Goal: Information Seeking & Learning: Learn about a topic

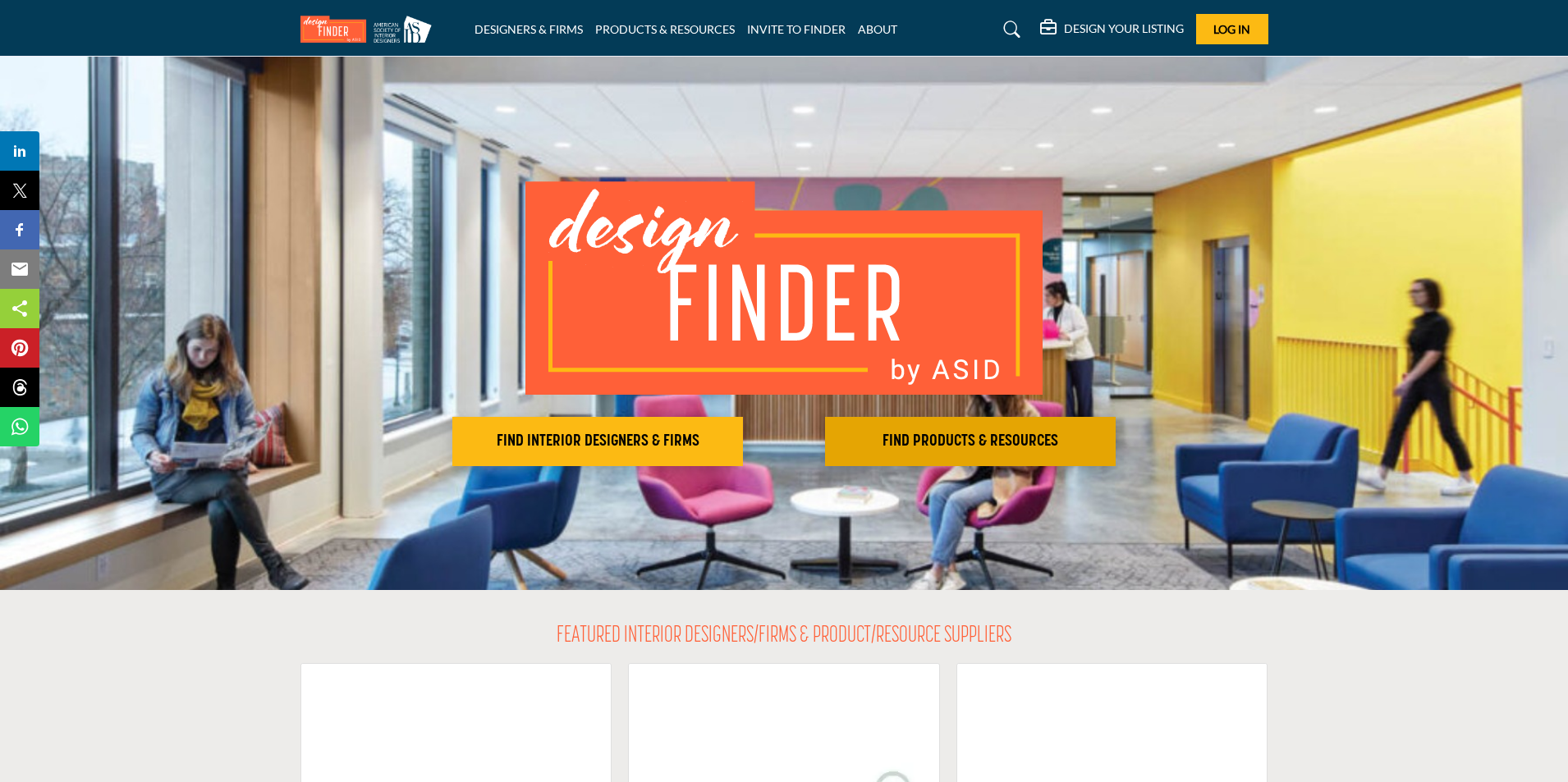
click at [738, 437] on h2 "FIND PRODUCTS & RESOURCES" at bounding box center [598, 441] width 281 height 20
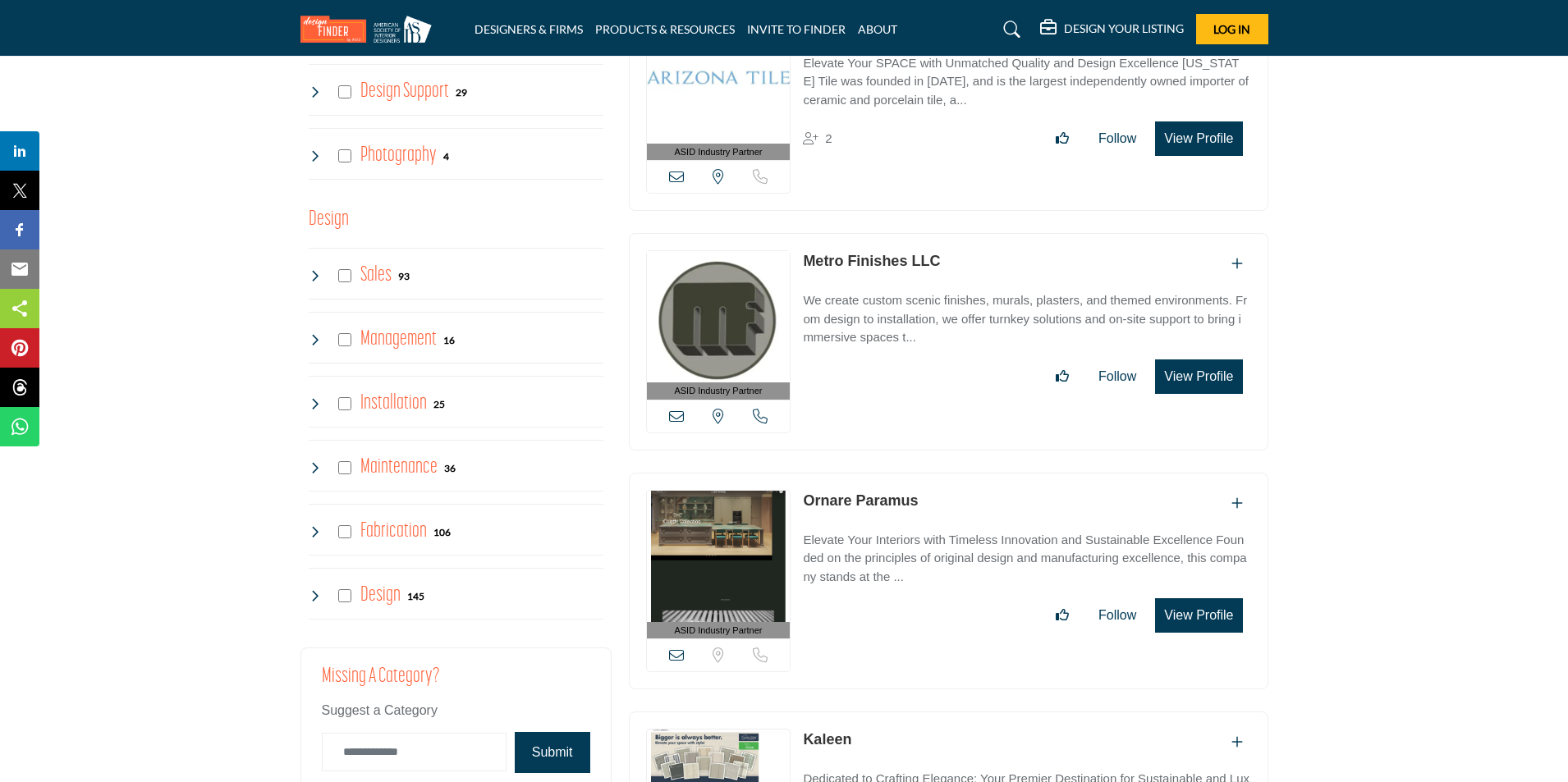
scroll to position [3858, 0]
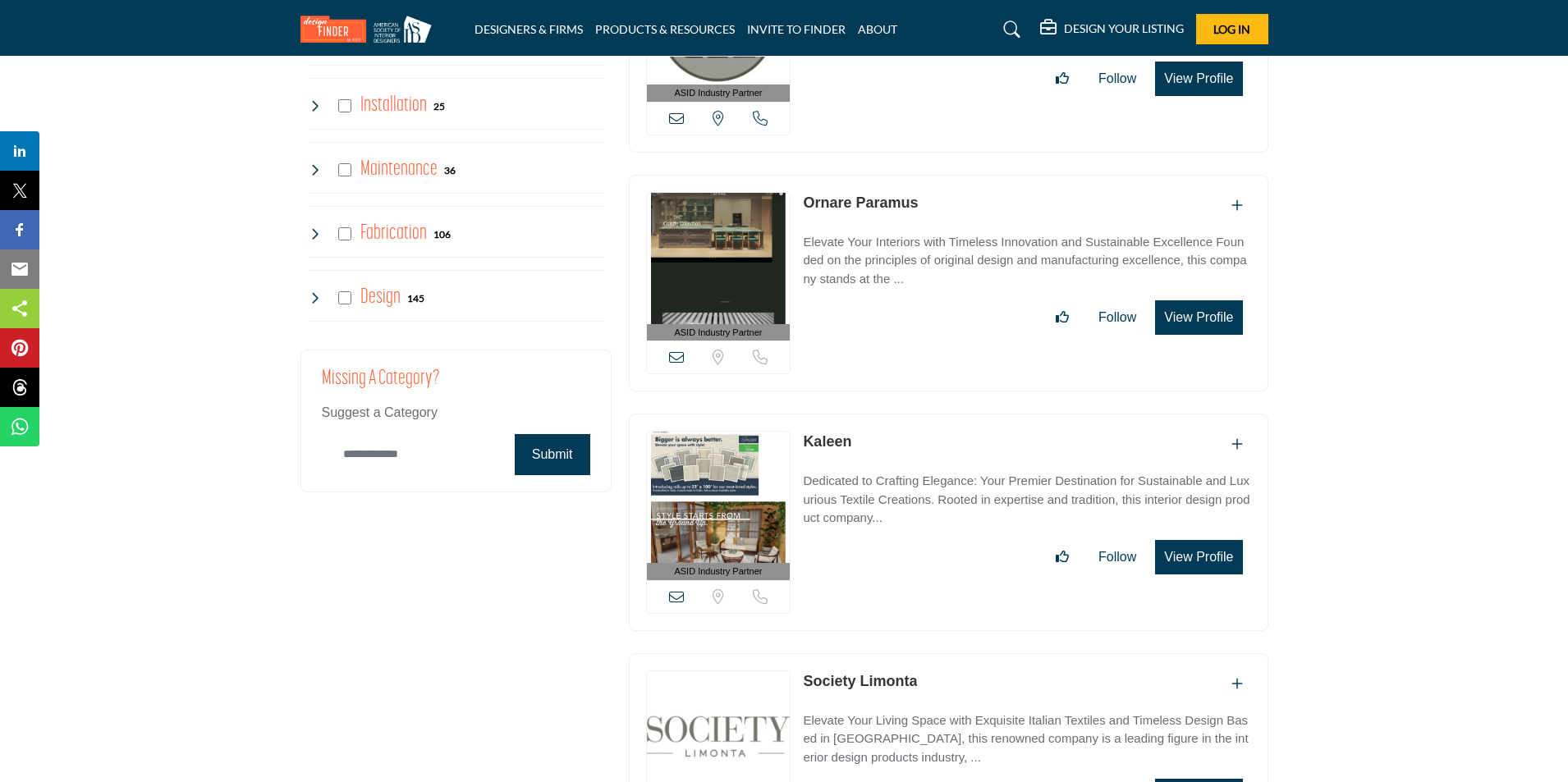
click at [413, 454] on input "Category Name" at bounding box center [414, 454] width 185 height 38
type input "*"
type input "**********"
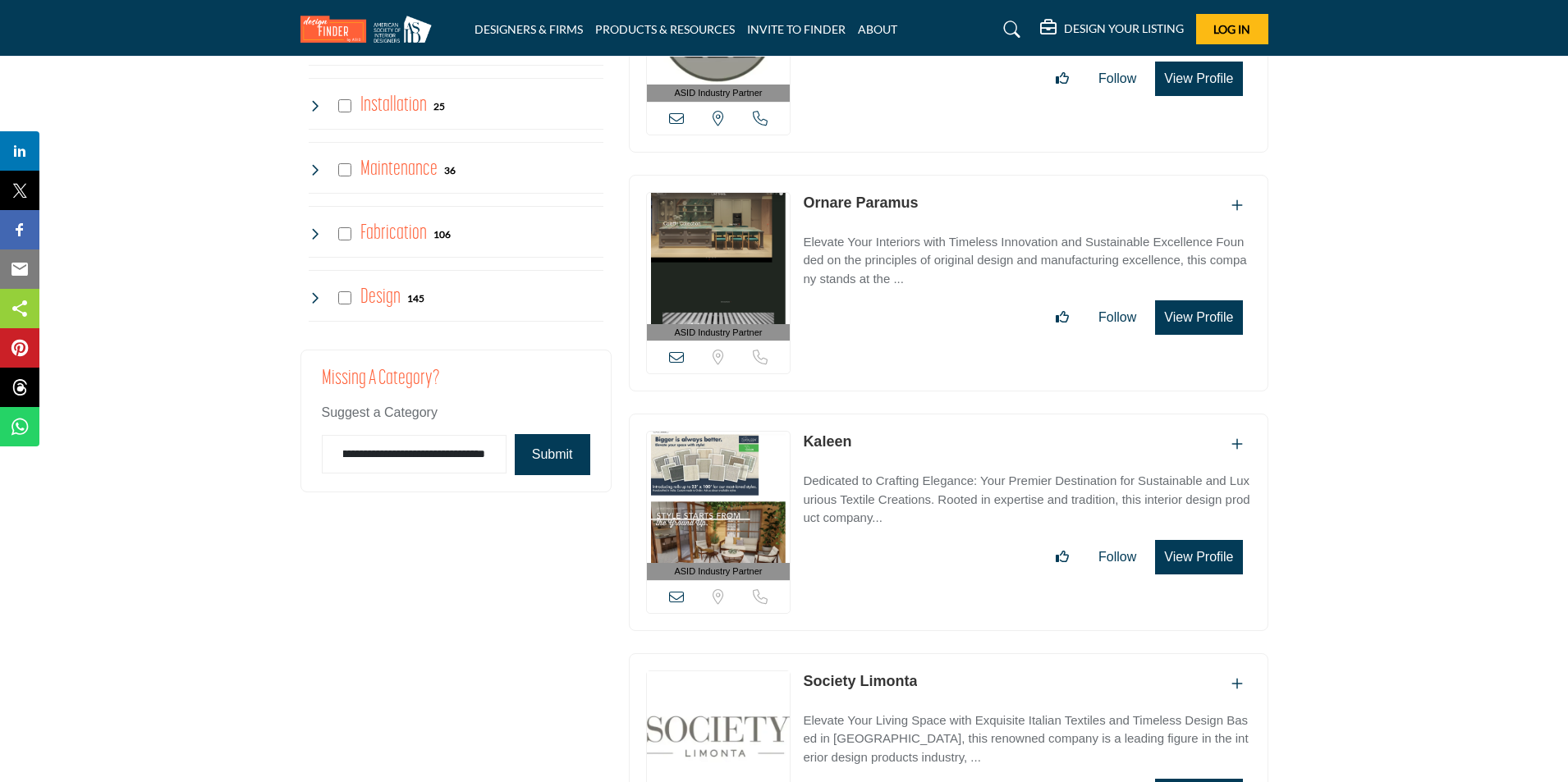
click at [550, 451] on button "Submit" at bounding box center [552, 455] width 75 height 41
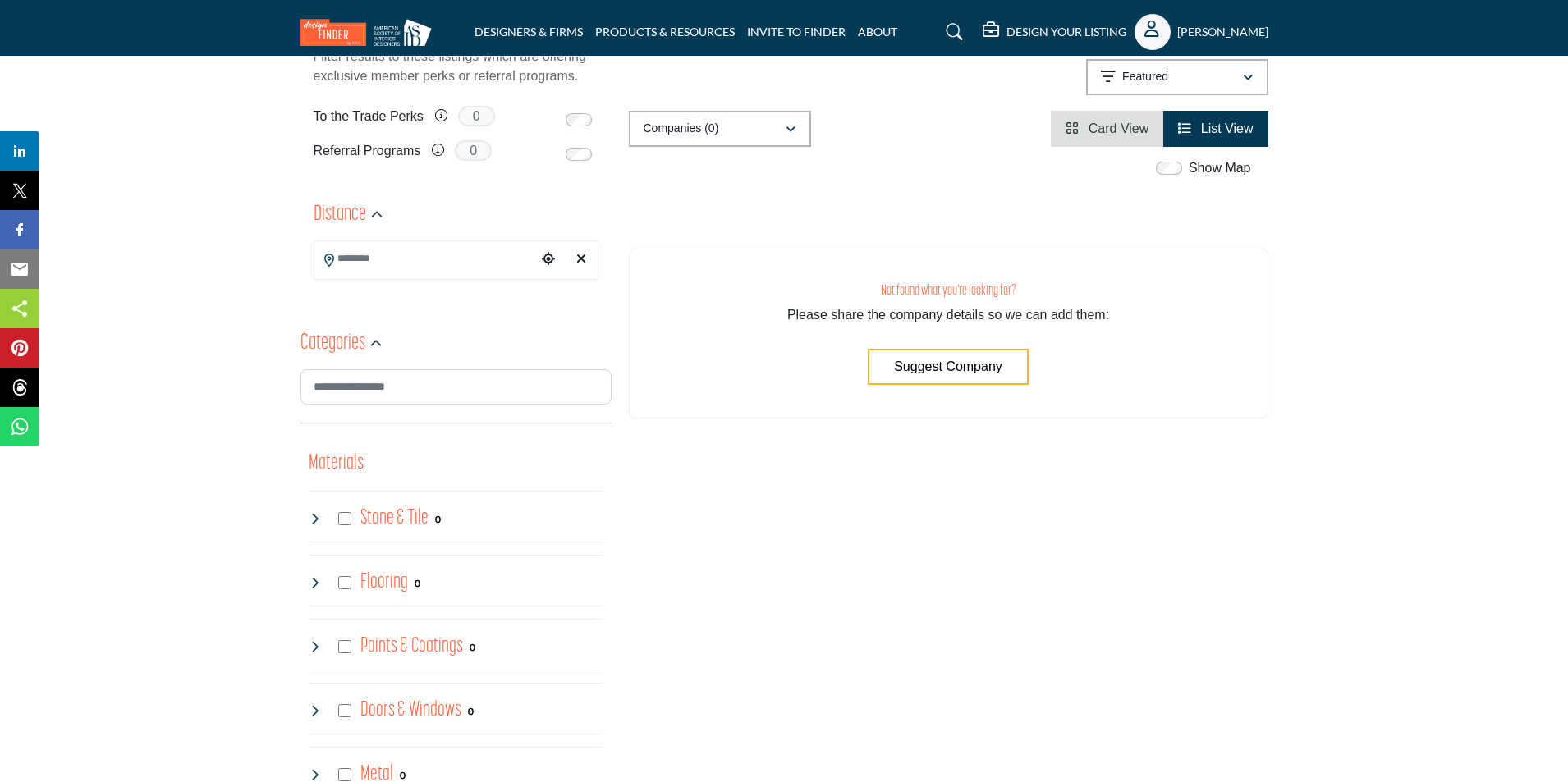
scroll to position [328, 0]
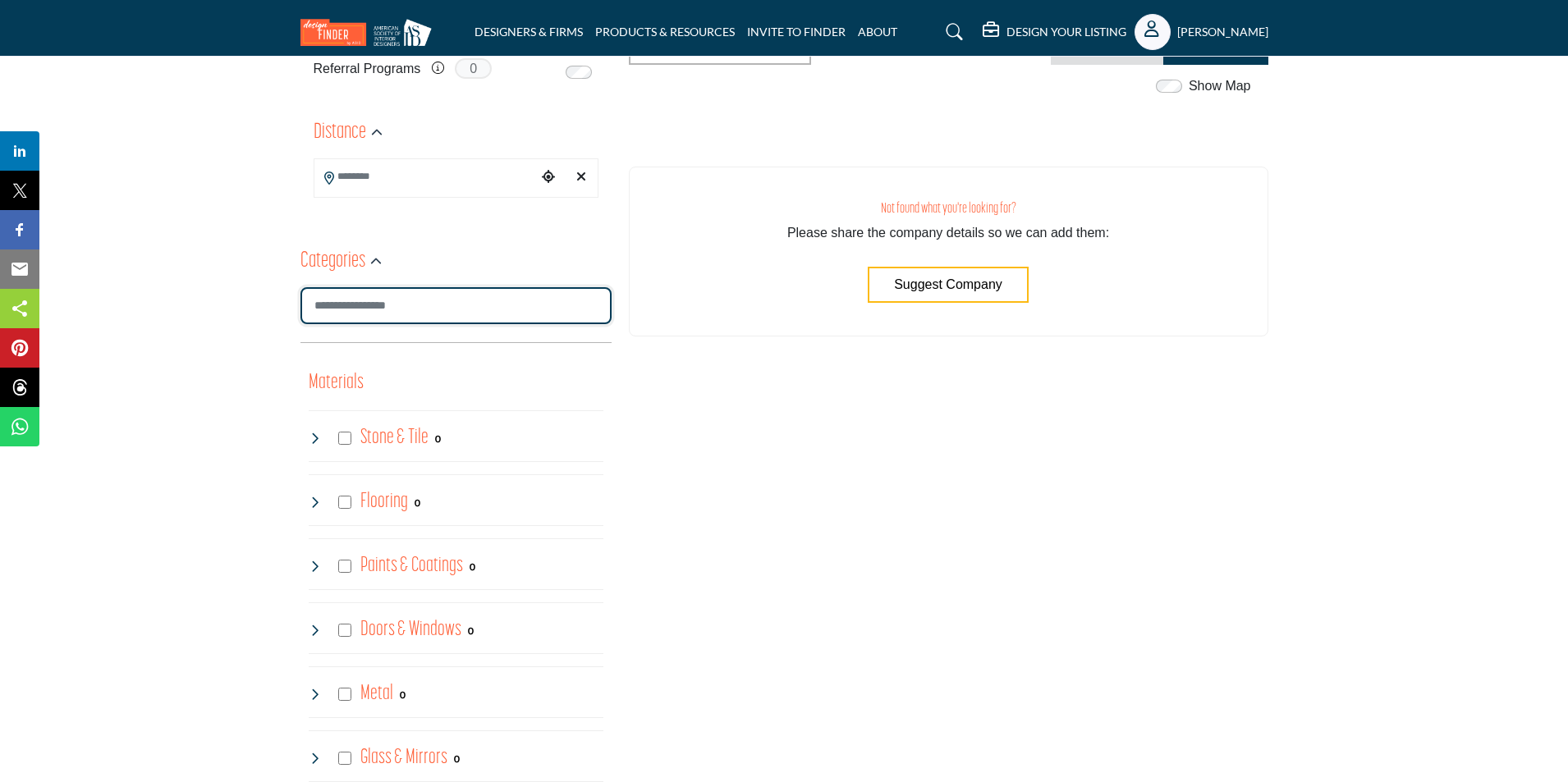
click at [451, 311] on input "Search Category" at bounding box center [456, 306] width 312 height 37
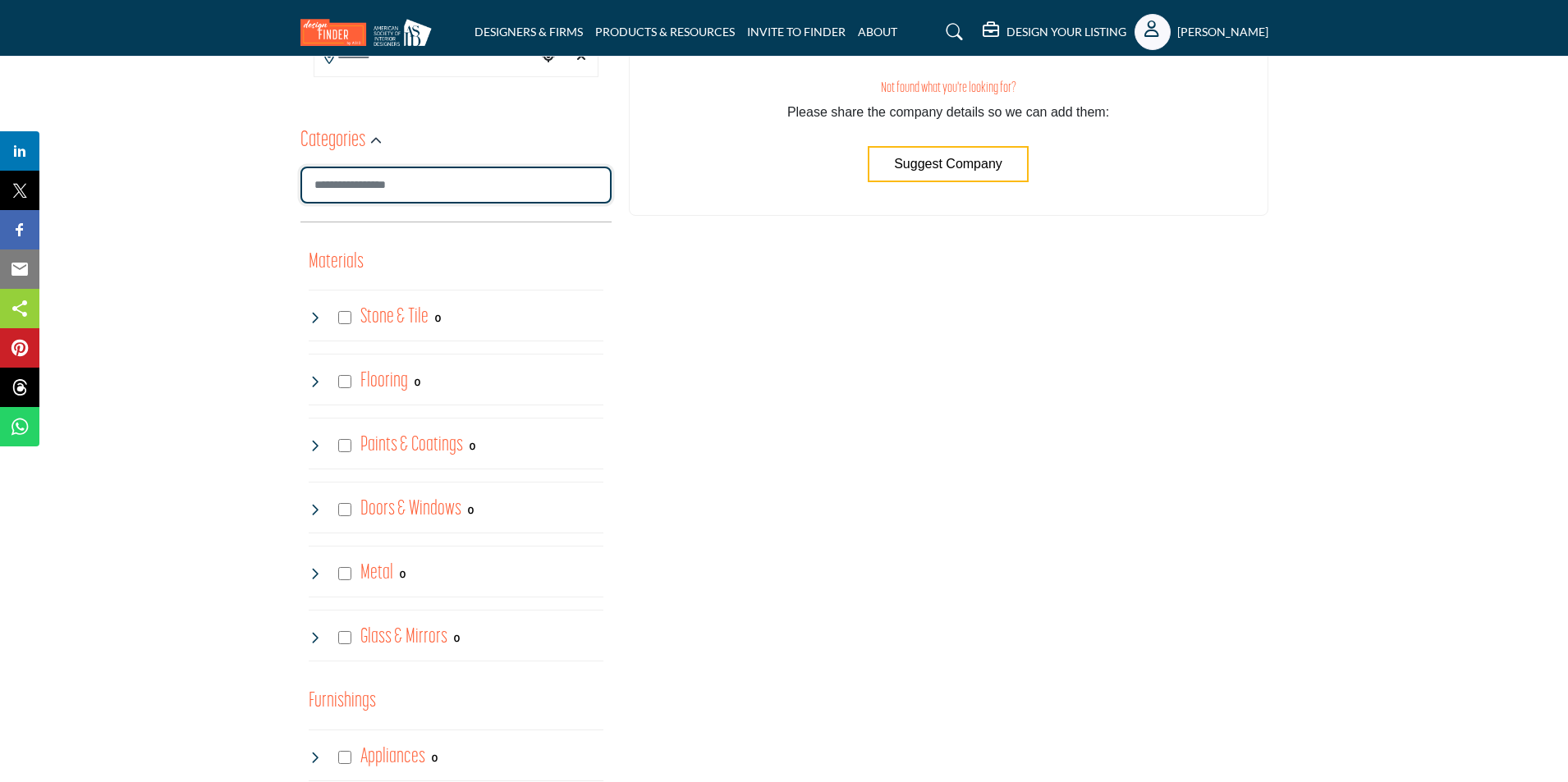
scroll to position [493, 0]
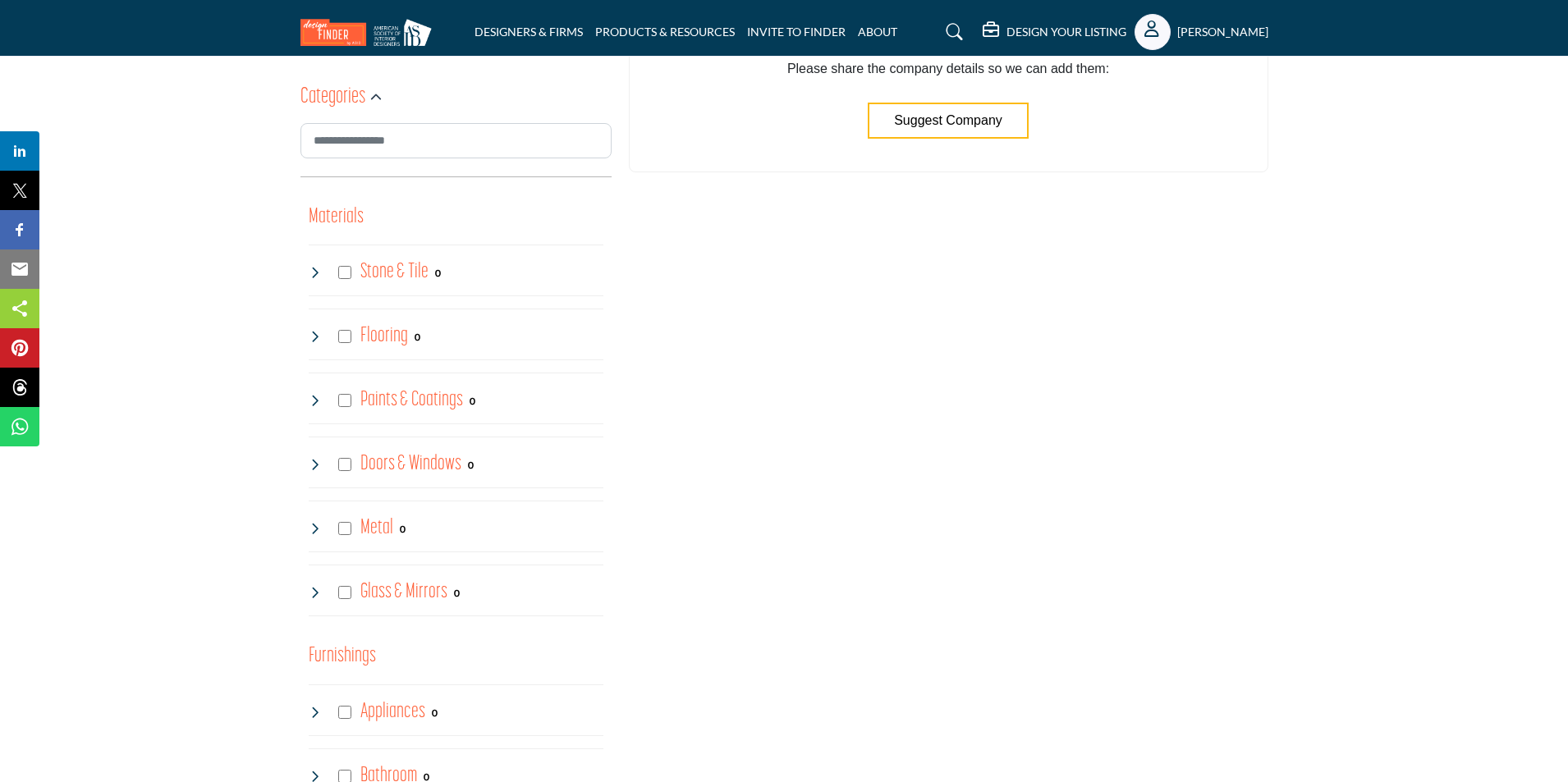
click at [389, 271] on h4 "Stone & Tile" at bounding box center [394, 272] width 68 height 29
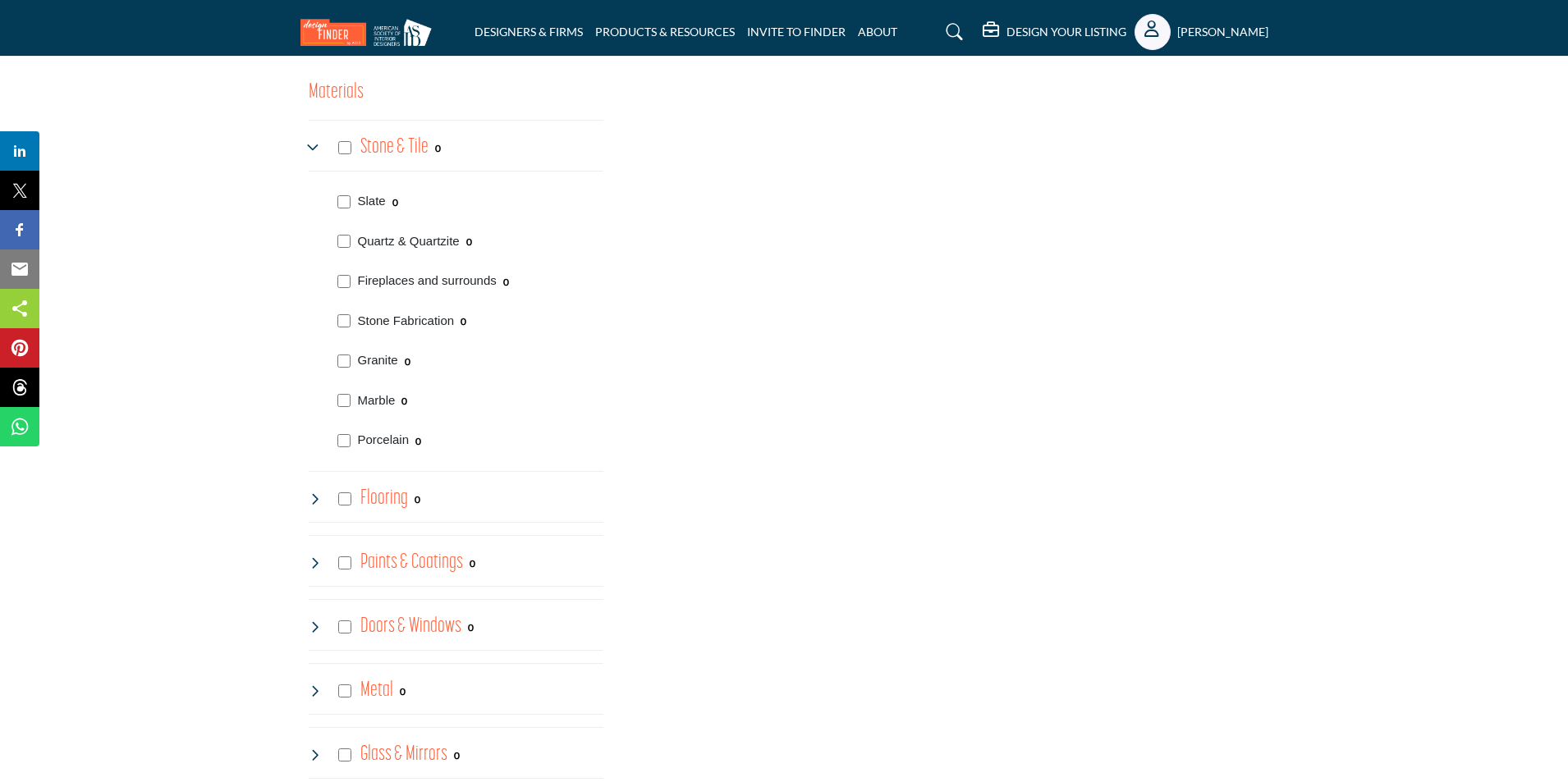
scroll to position [656, 0]
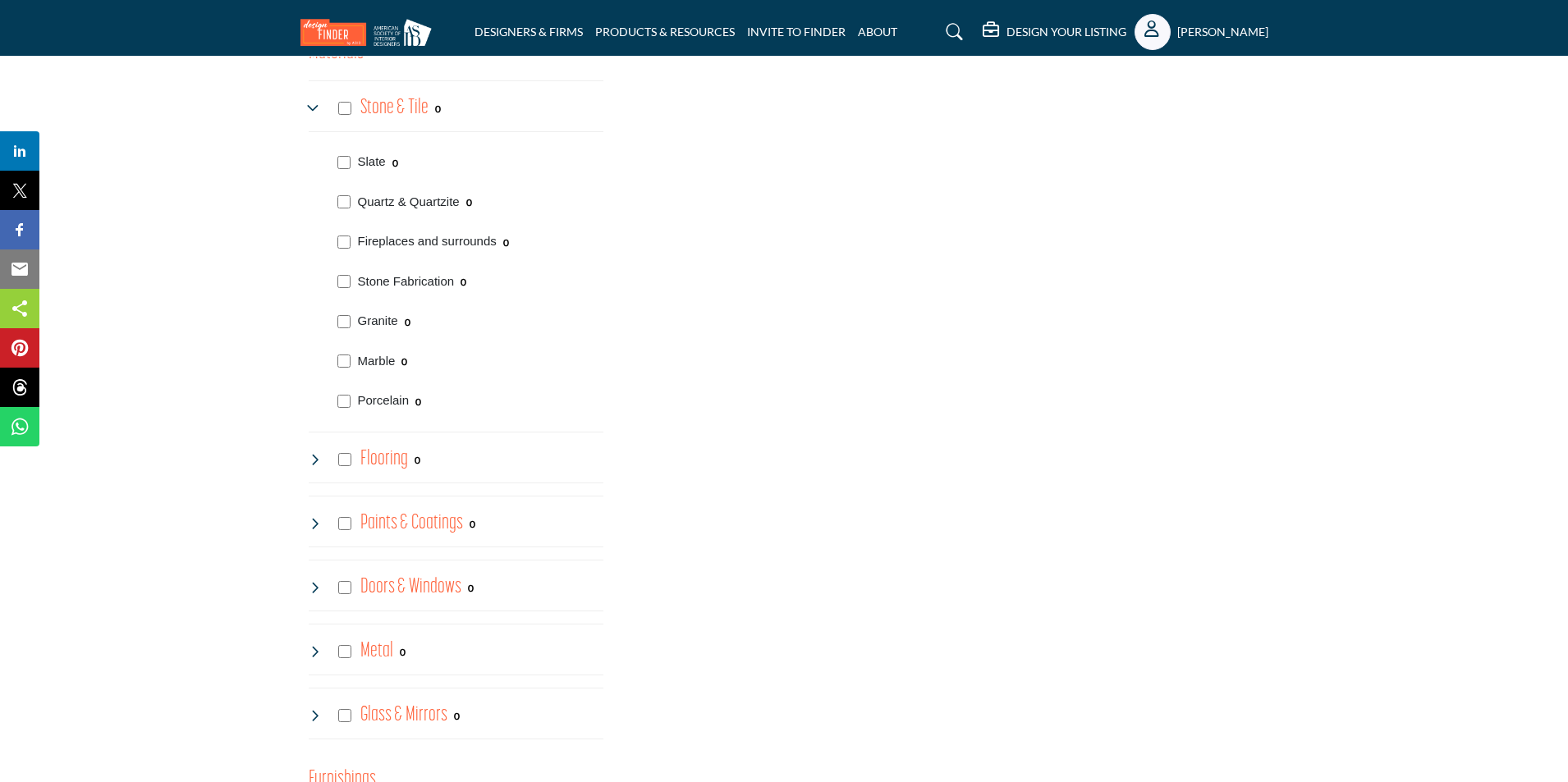
click at [384, 454] on h4 "Flooring" at bounding box center [384, 458] width 47 height 29
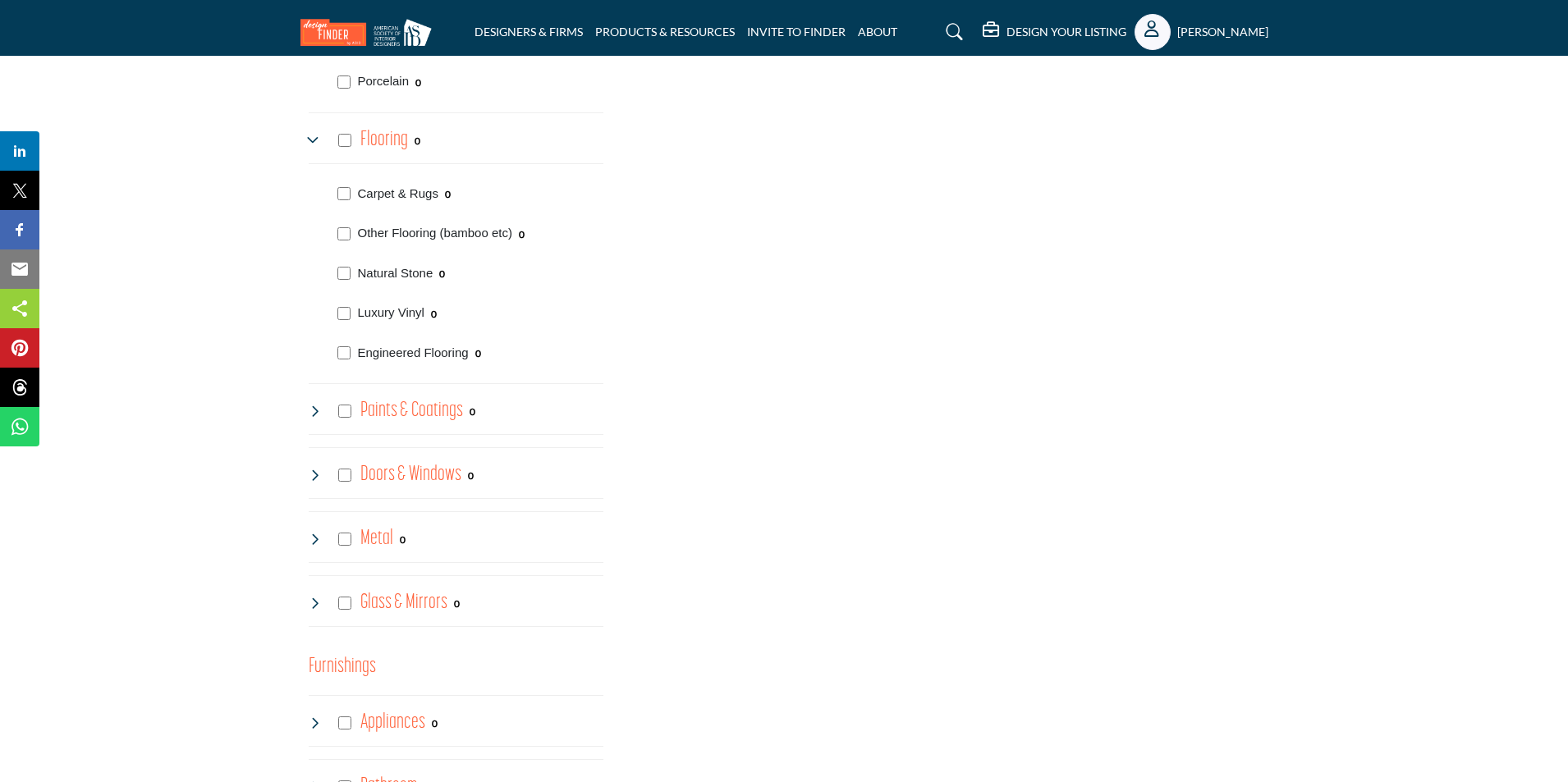
scroll to position [985, 0]
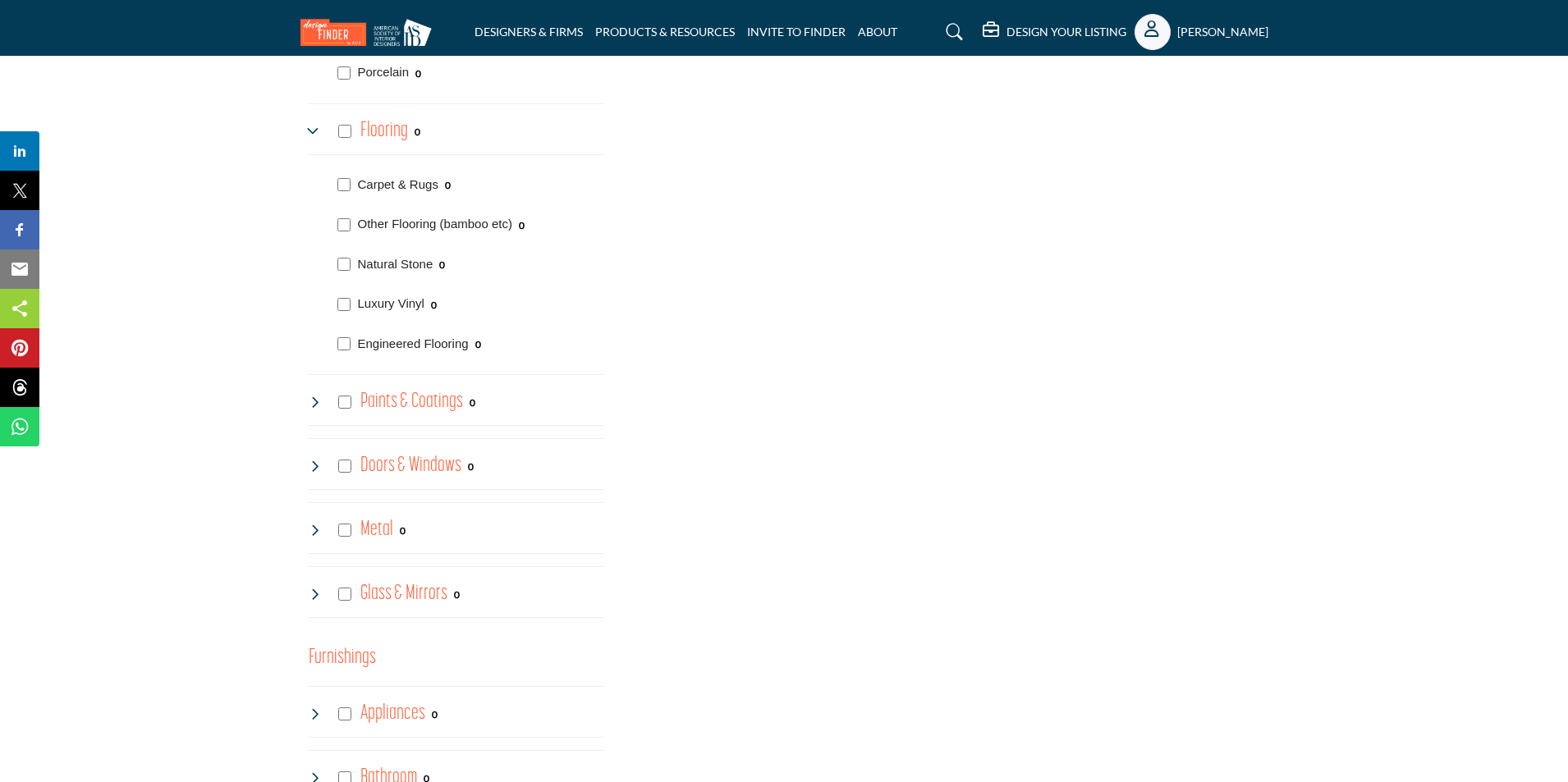
click at [417, 404] on h4 "Paints & Coatings" at bounding box center [412, 402] width 102 height 29
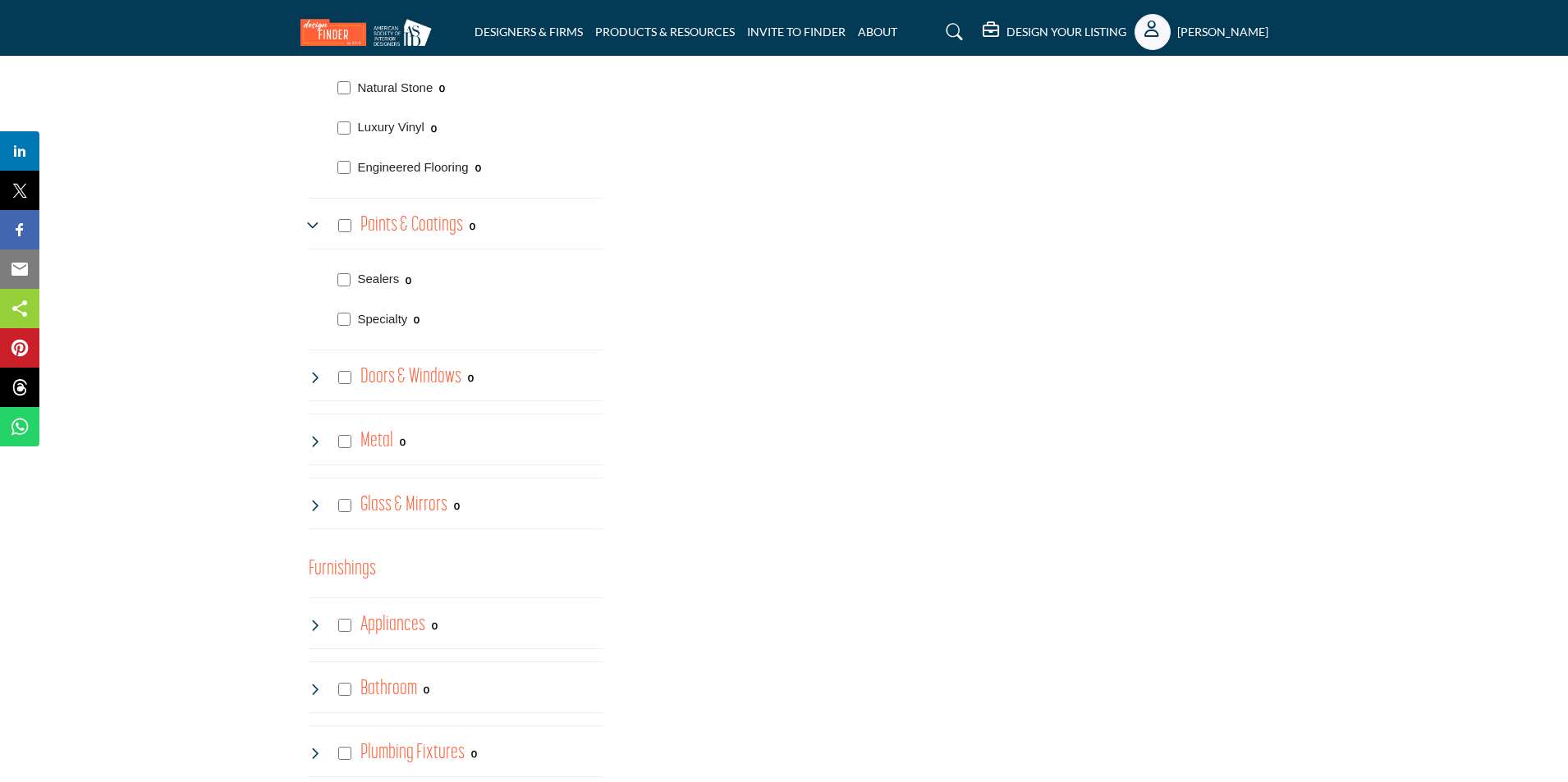
scroll to position [1231, 0]
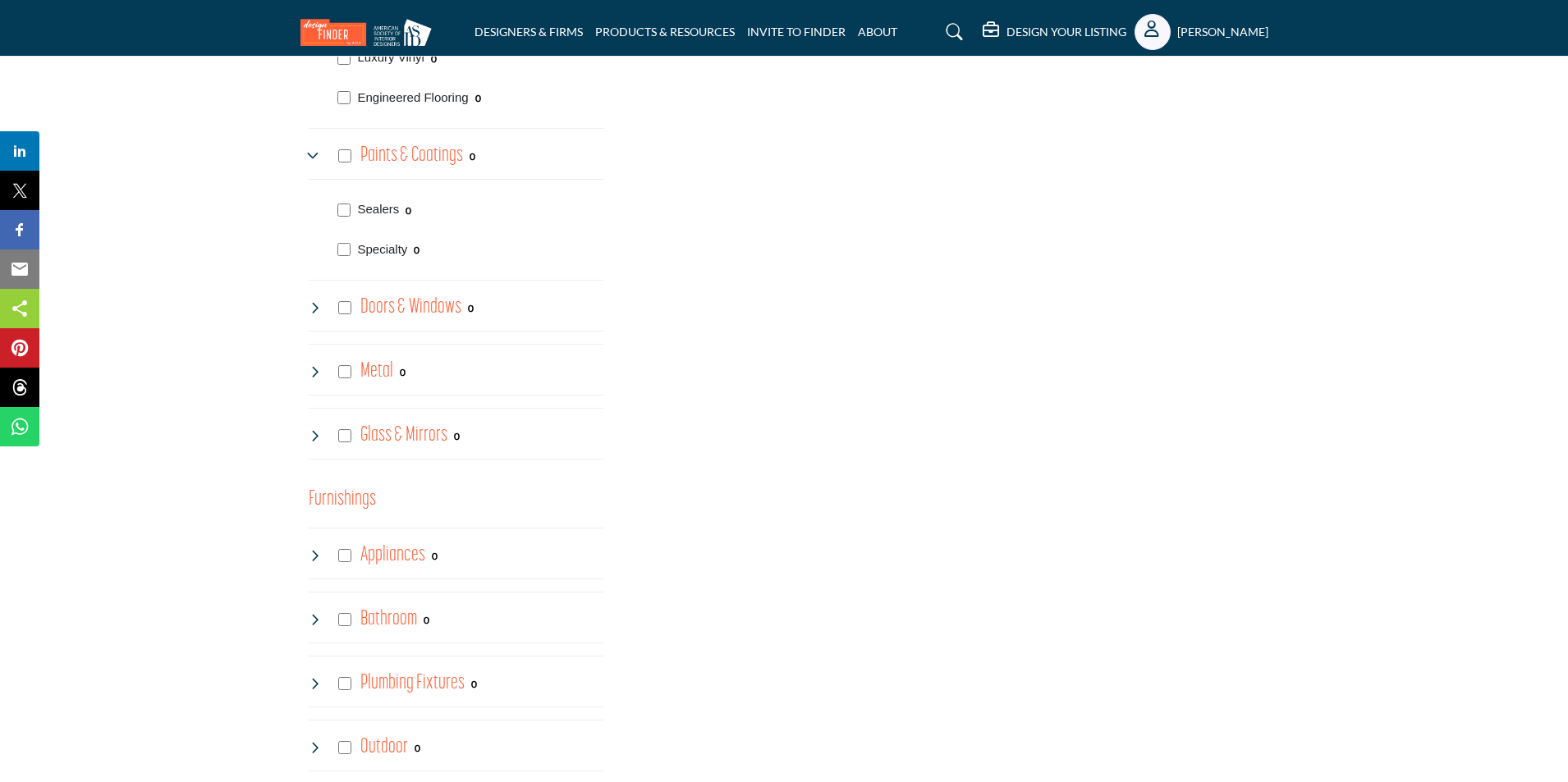
click at [426, 305] on h4 "Doors & Windows" at bounding box center [411, 307] width 101 height 29
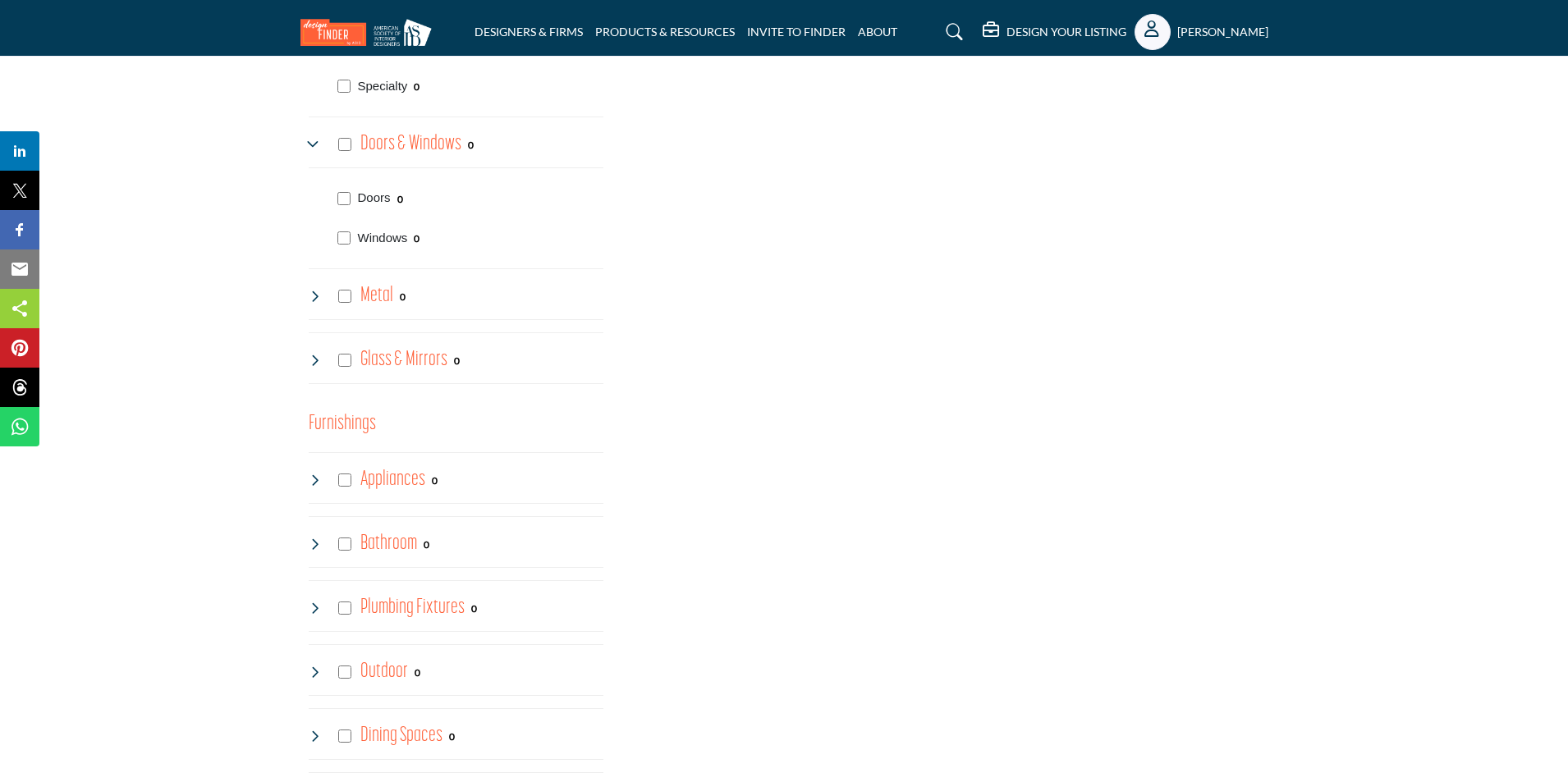
scroll to position [1396, 0]
click at [382, 293] on h4 "Metal" at bounding box center [377, 295] width 33 height 29
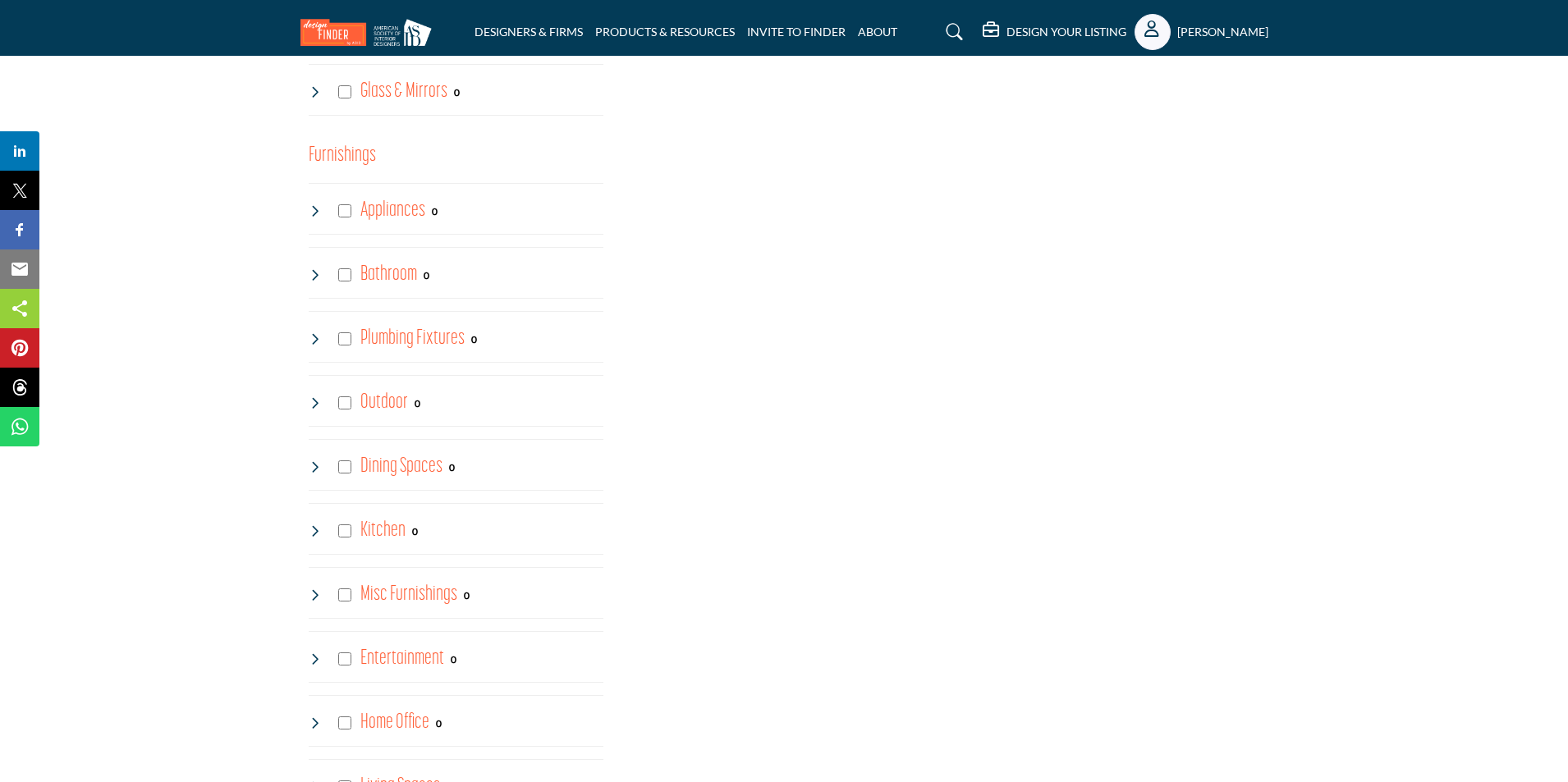
scroll to position [1888, 0]
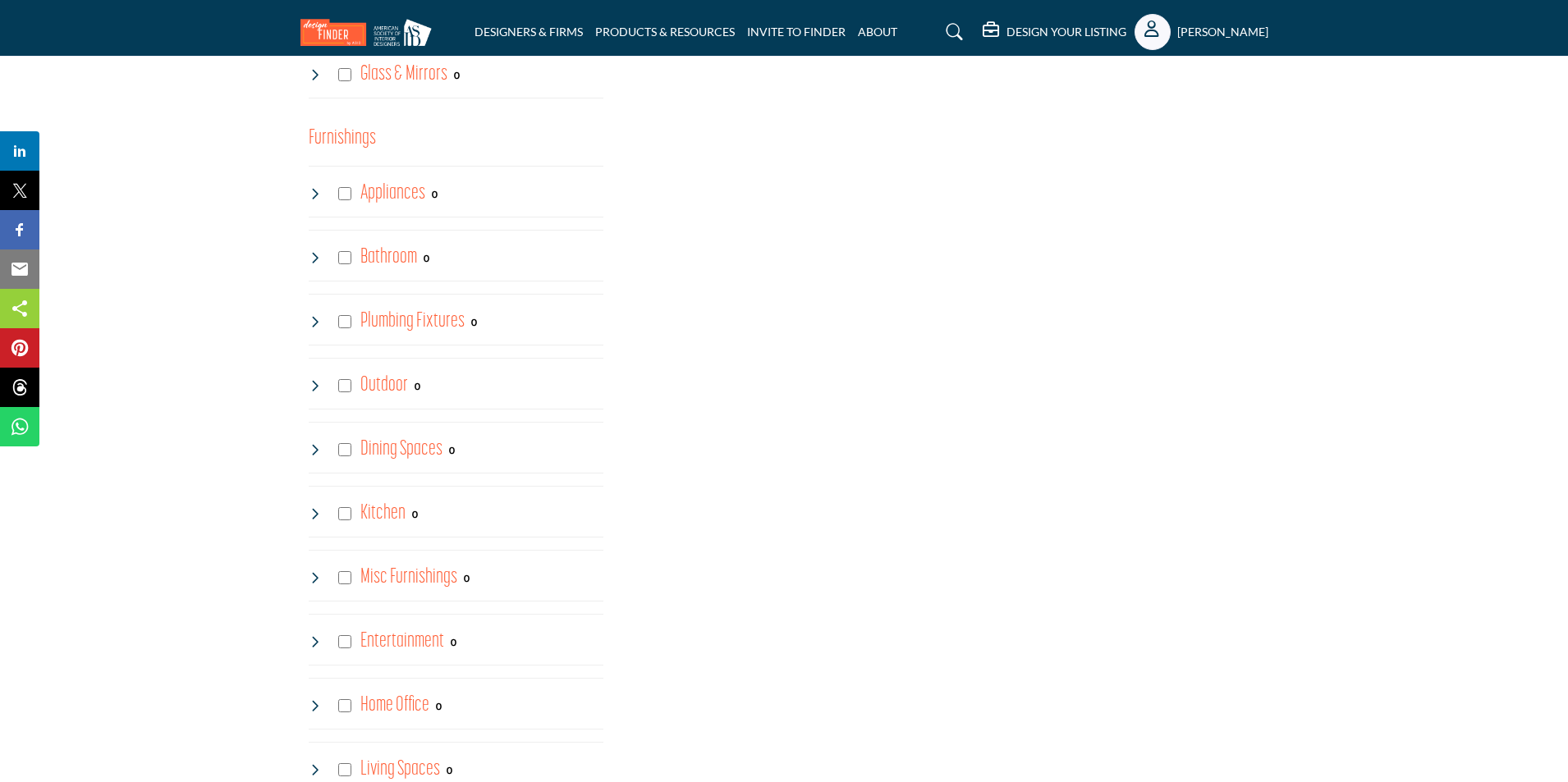
click at [397, 449] on h4 "Dining Spaces" at bounding box center [402, 449] width 82 height 29
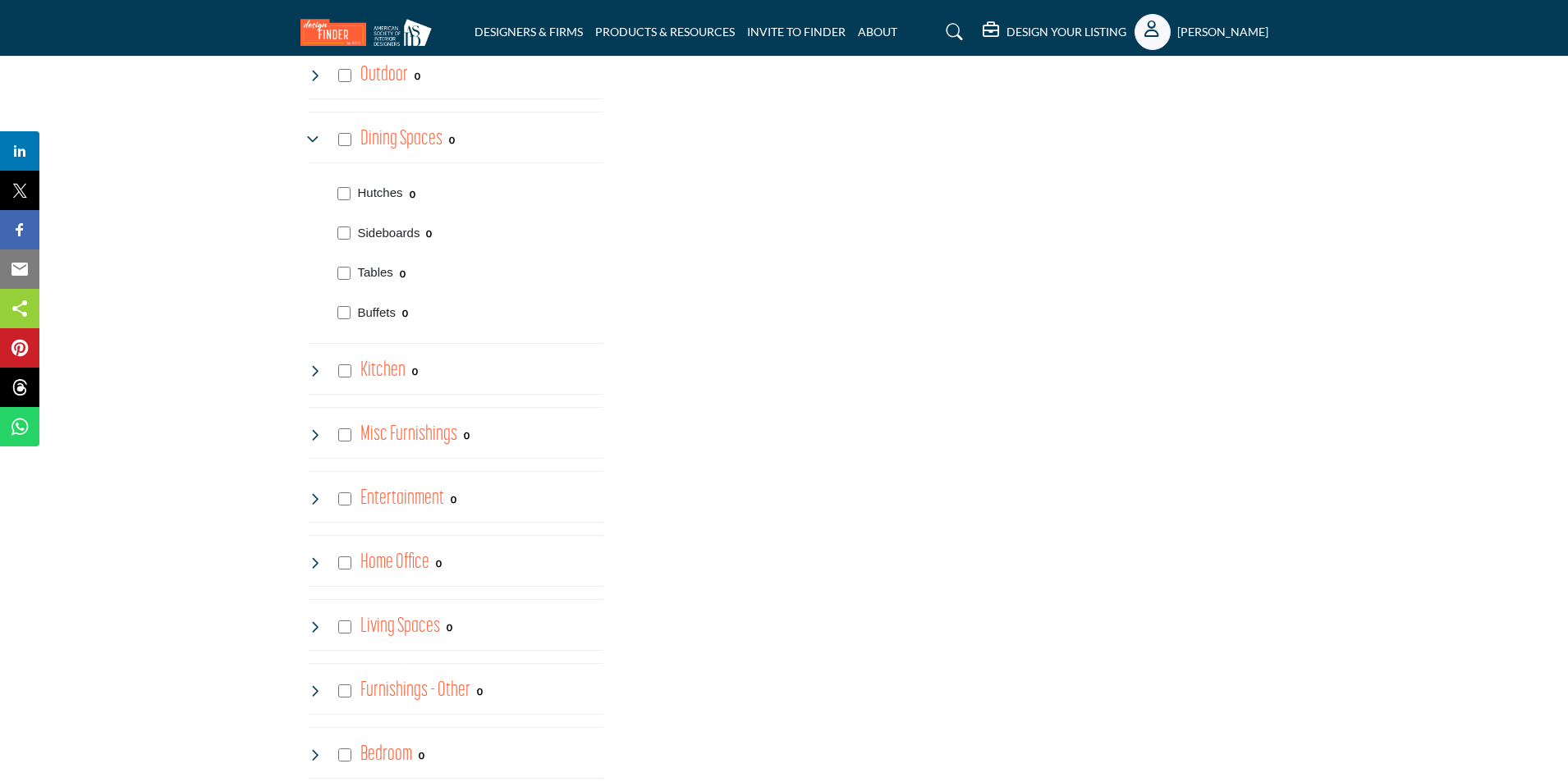
scroll to position [2217, 0]
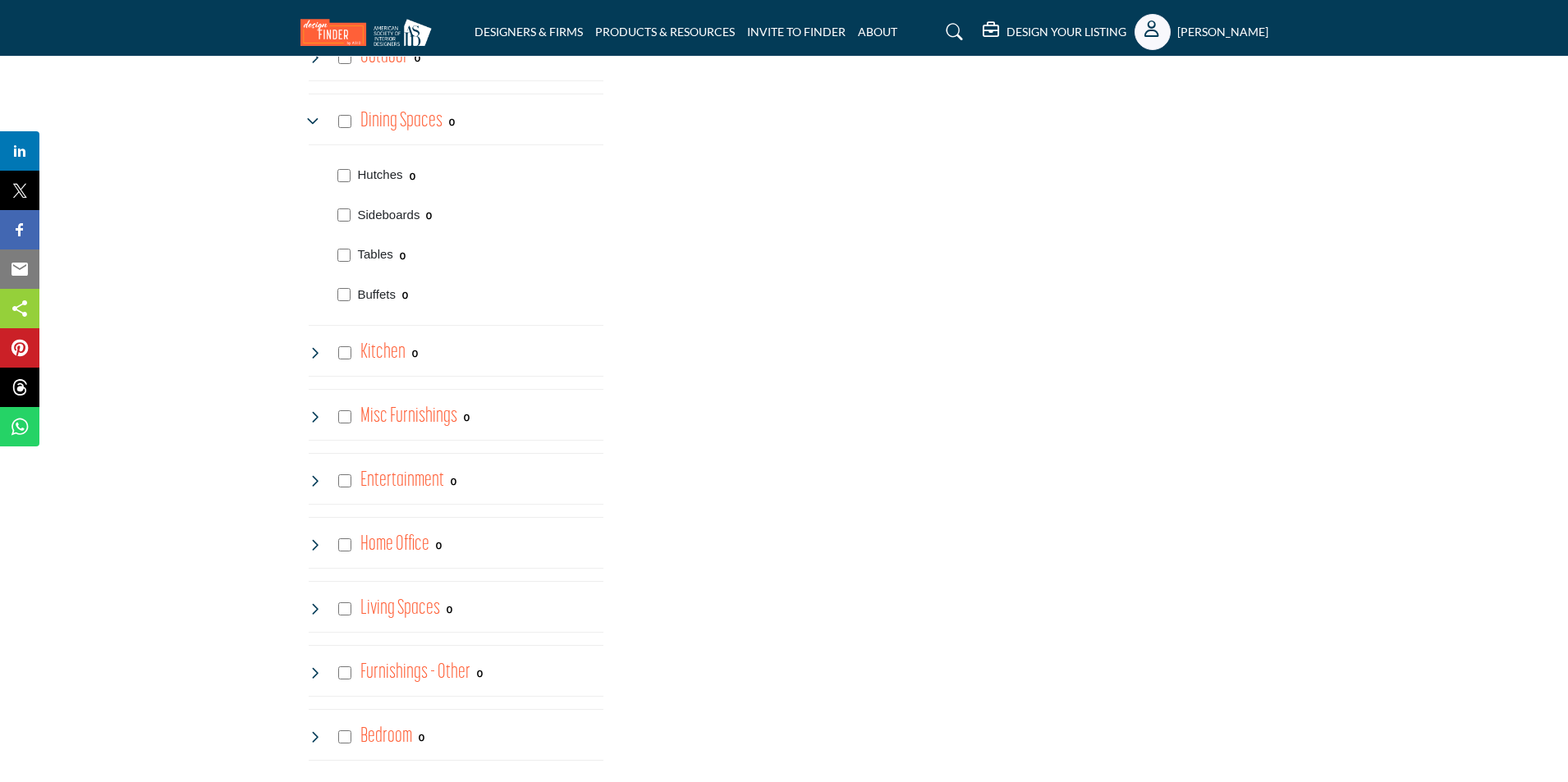
click at [389, 351] on h4 "Kitchen" at bounding box center [383, 352] width 46 height 29
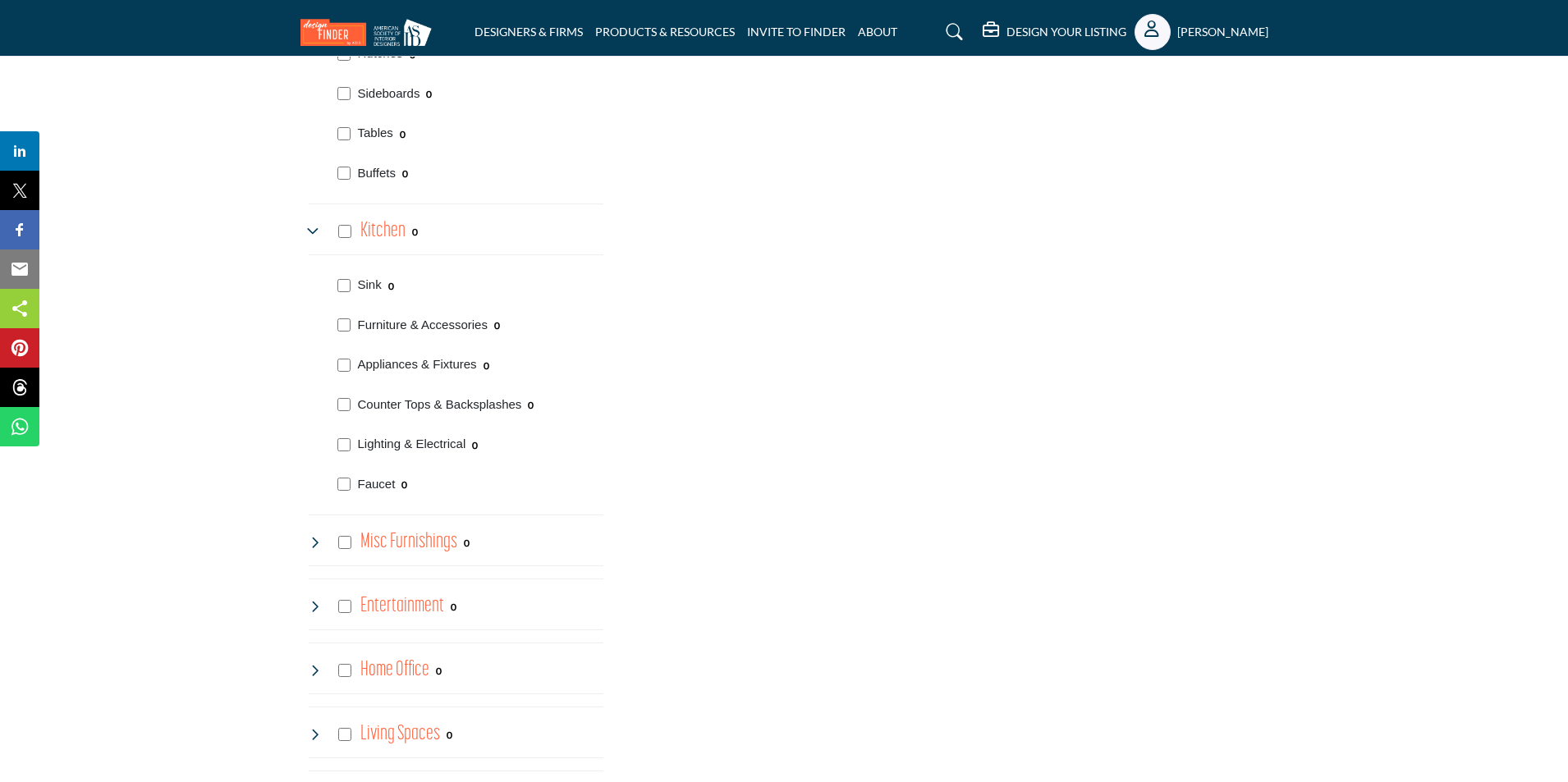
scroll to position [2380, 0]
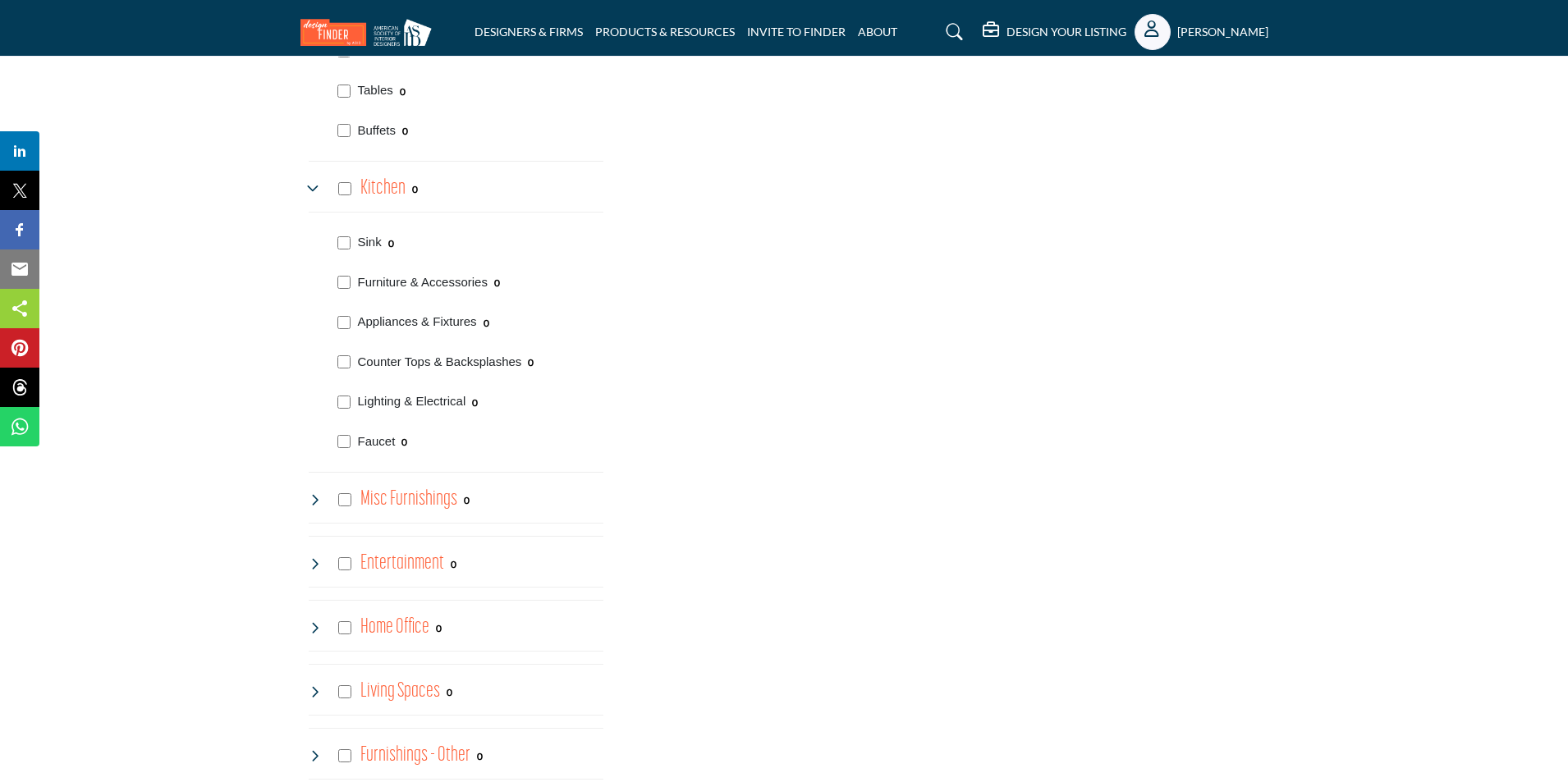
click at [412, 496] on h4 "Misc Furnishings" at bounding box center [409, 499] width 97 height 29
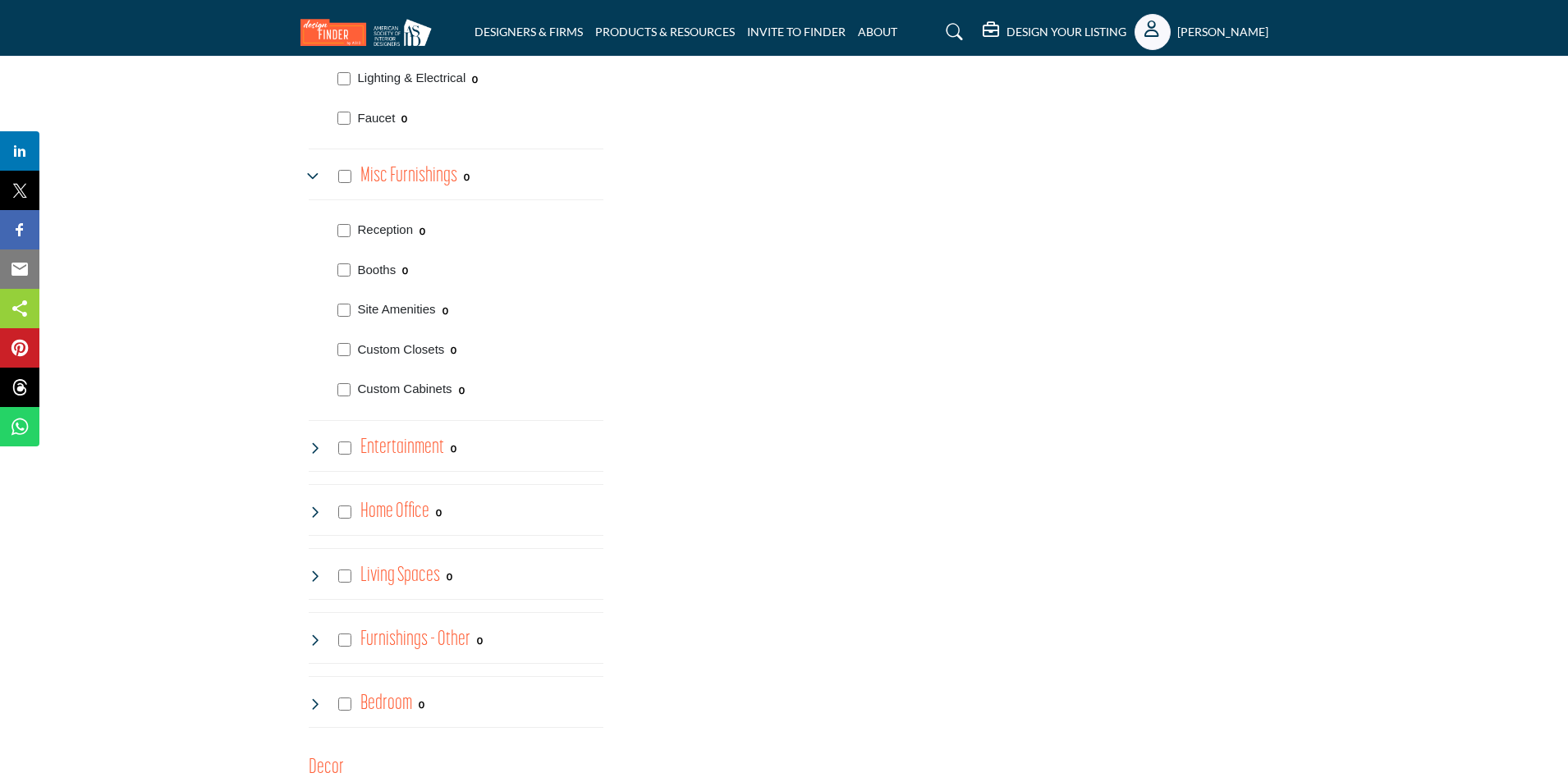
scroll to position [2709, 0]
click at [403, 571] on h4 "Living Spaces" at bounding box center [401, 571] width 80 height 29
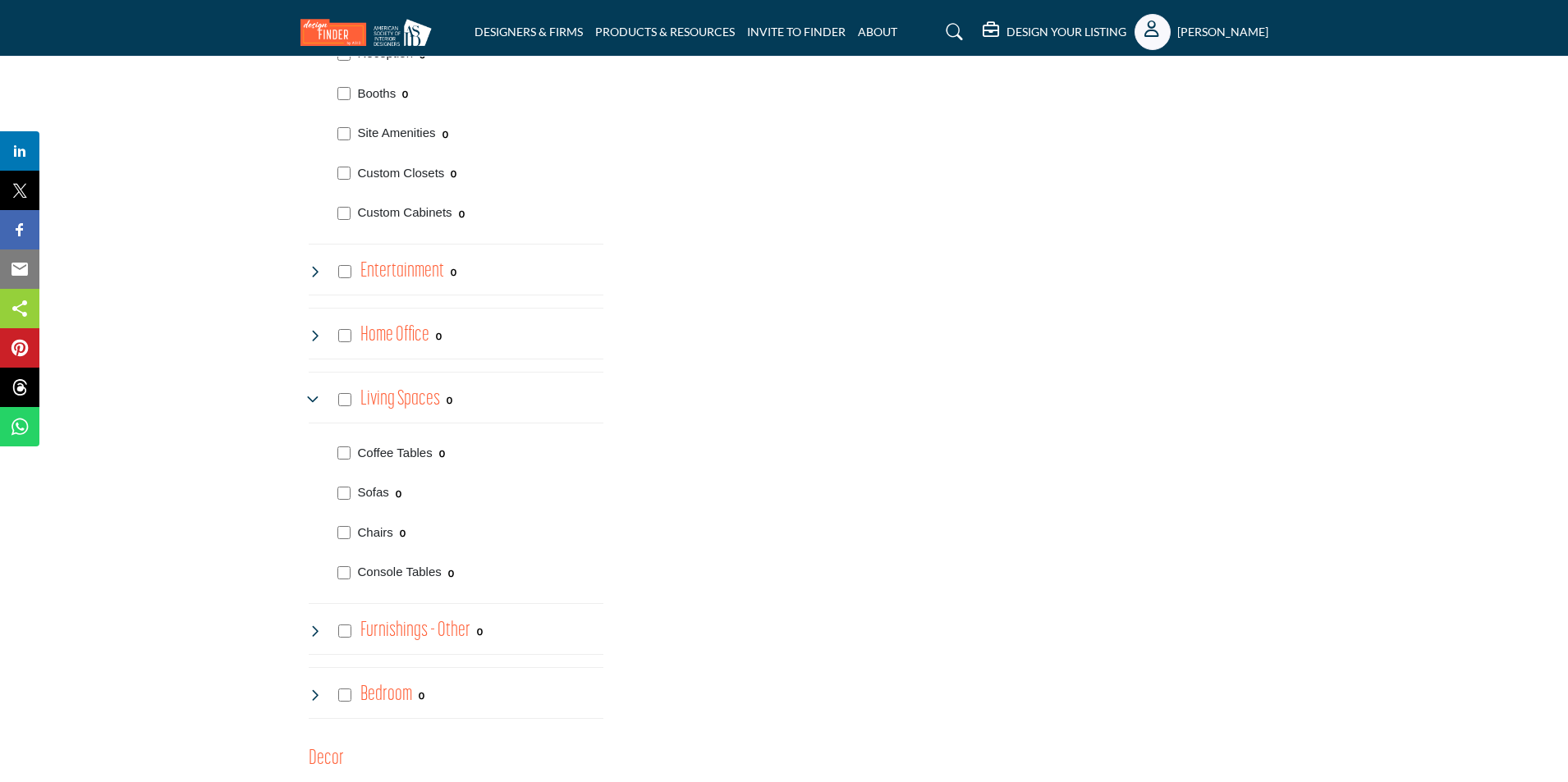
scroll to position [3037, 0]
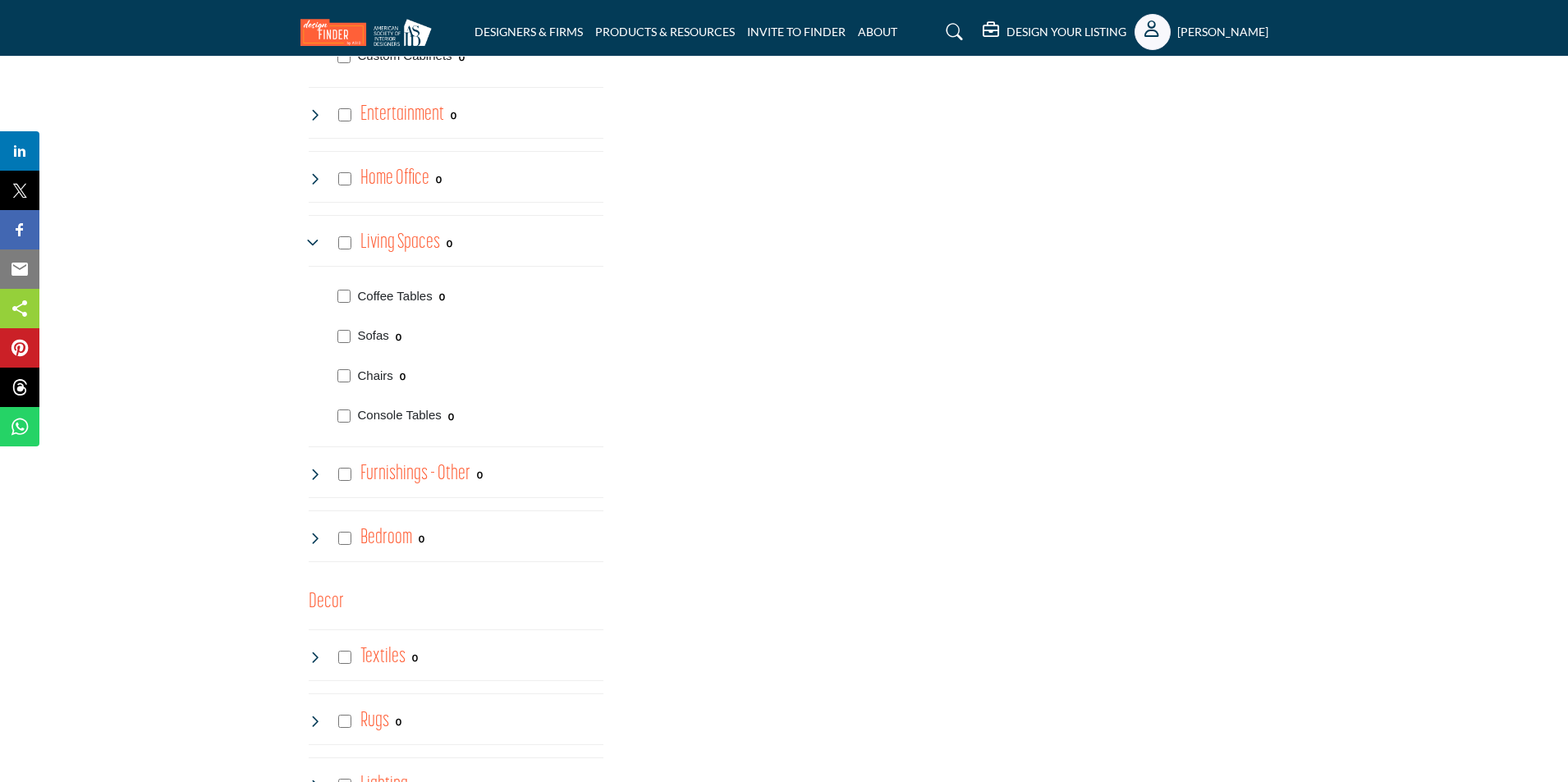
click at [417, 476] on h4 "Furnishings - Other" at bounding box center [416, 473] width 110 height 29
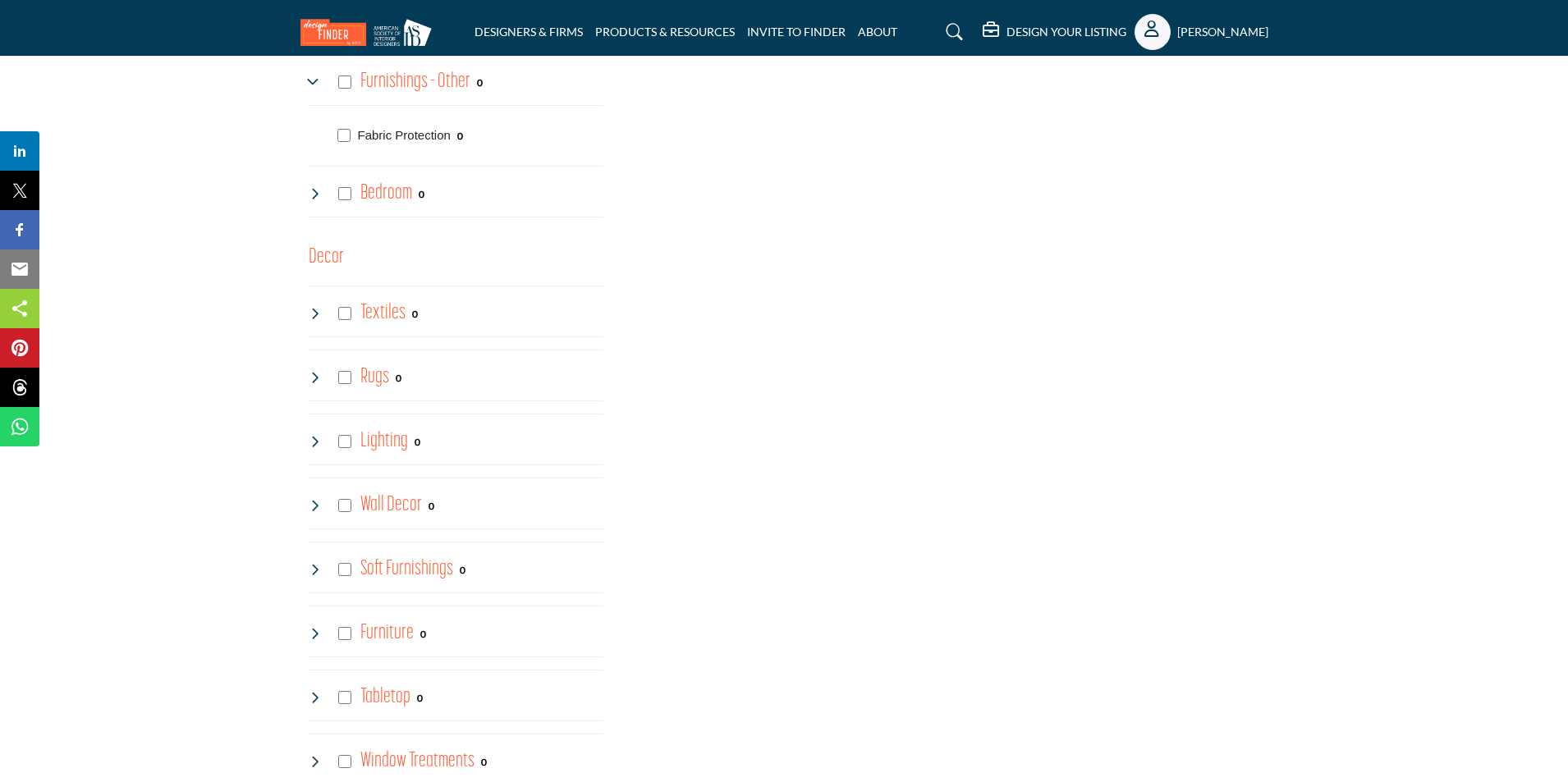
scroll to position [3448, 0]
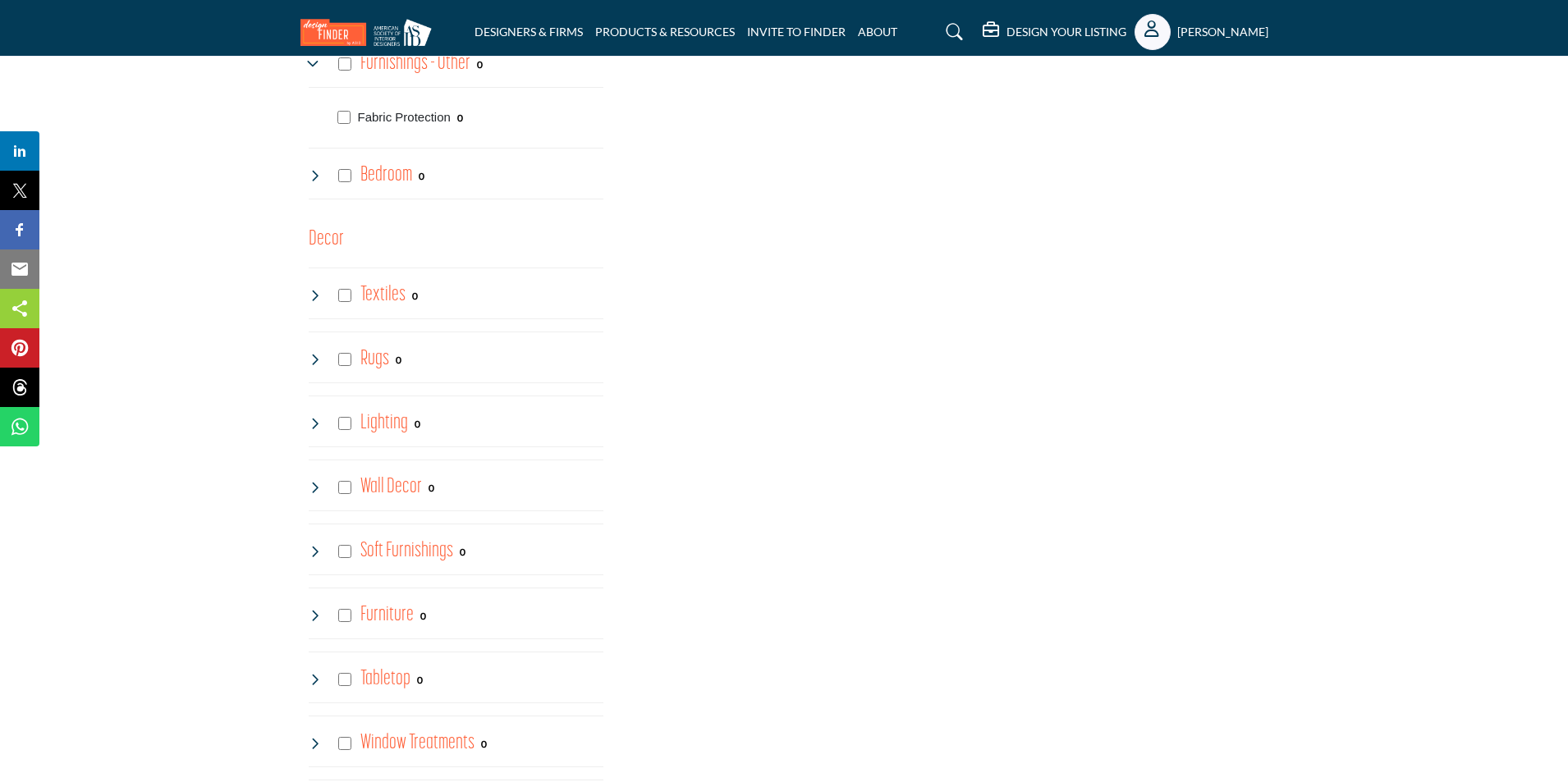
click at [382, 296] on h4 "Textiles" at bounding box center [383, 295] width 46 height 29
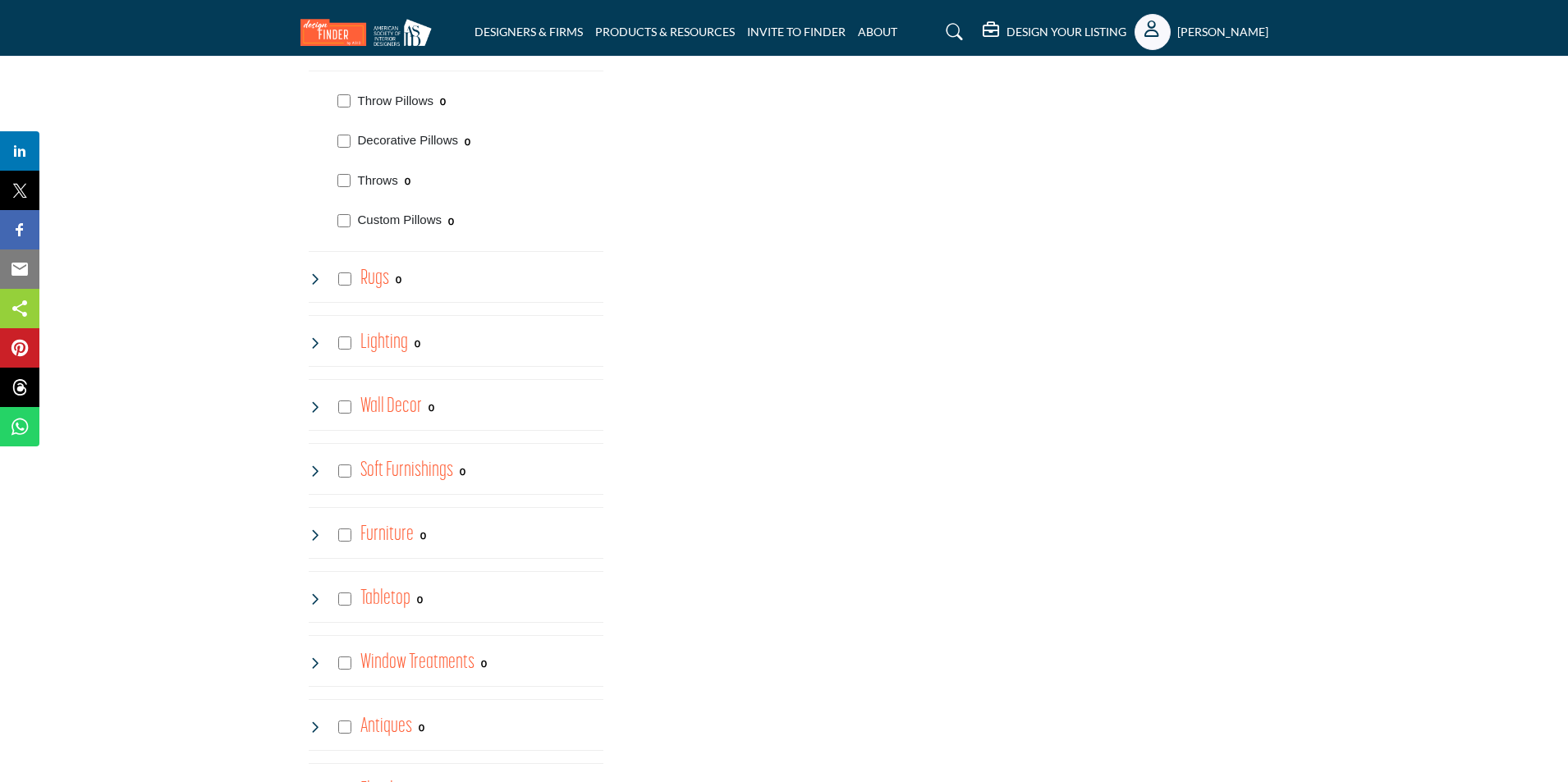
scroll to position [3776, 0]
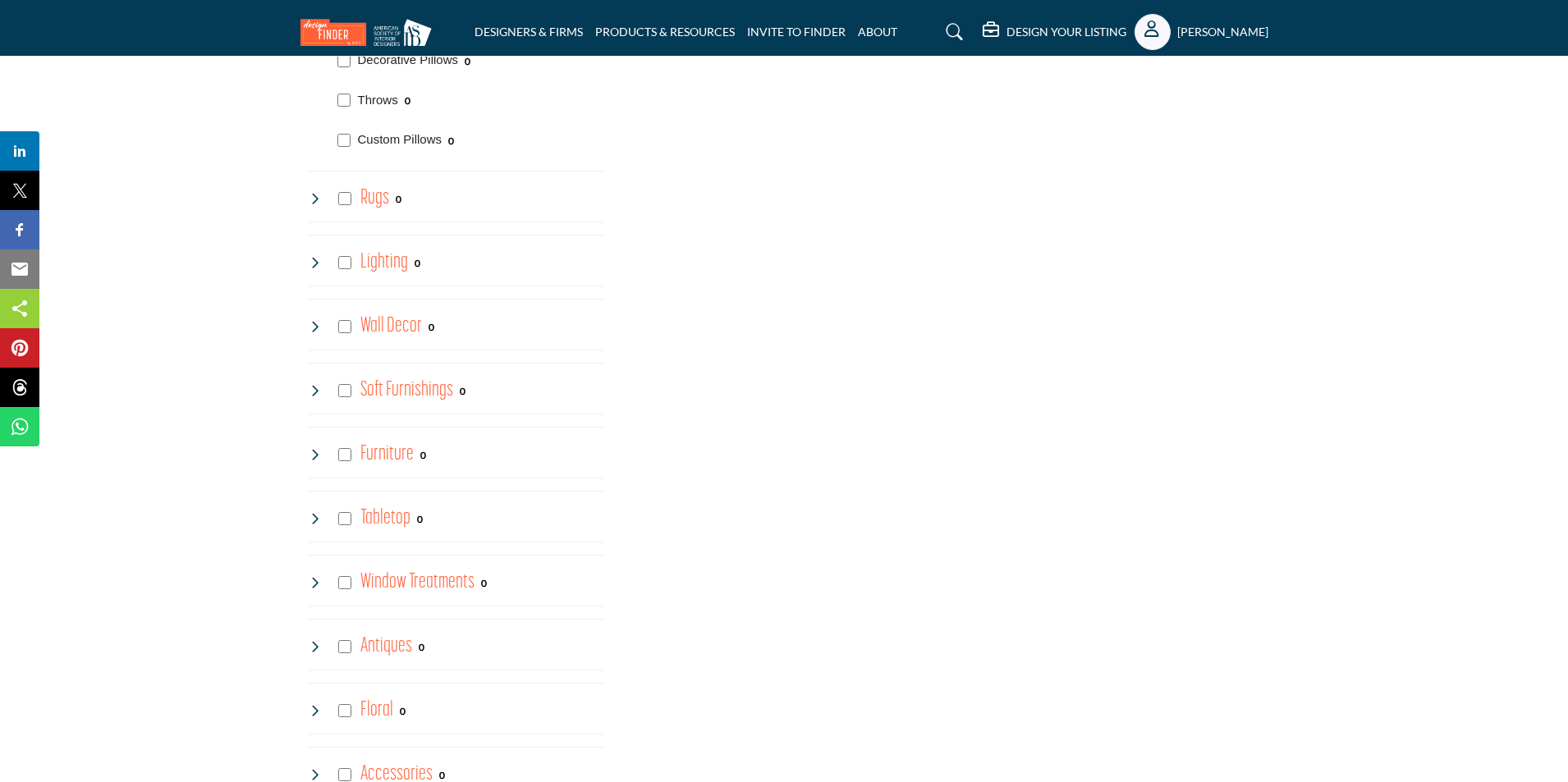
click at [402, 326] on h4 "Wall Decor" at bounding box center [392, 325] width 61 height 29
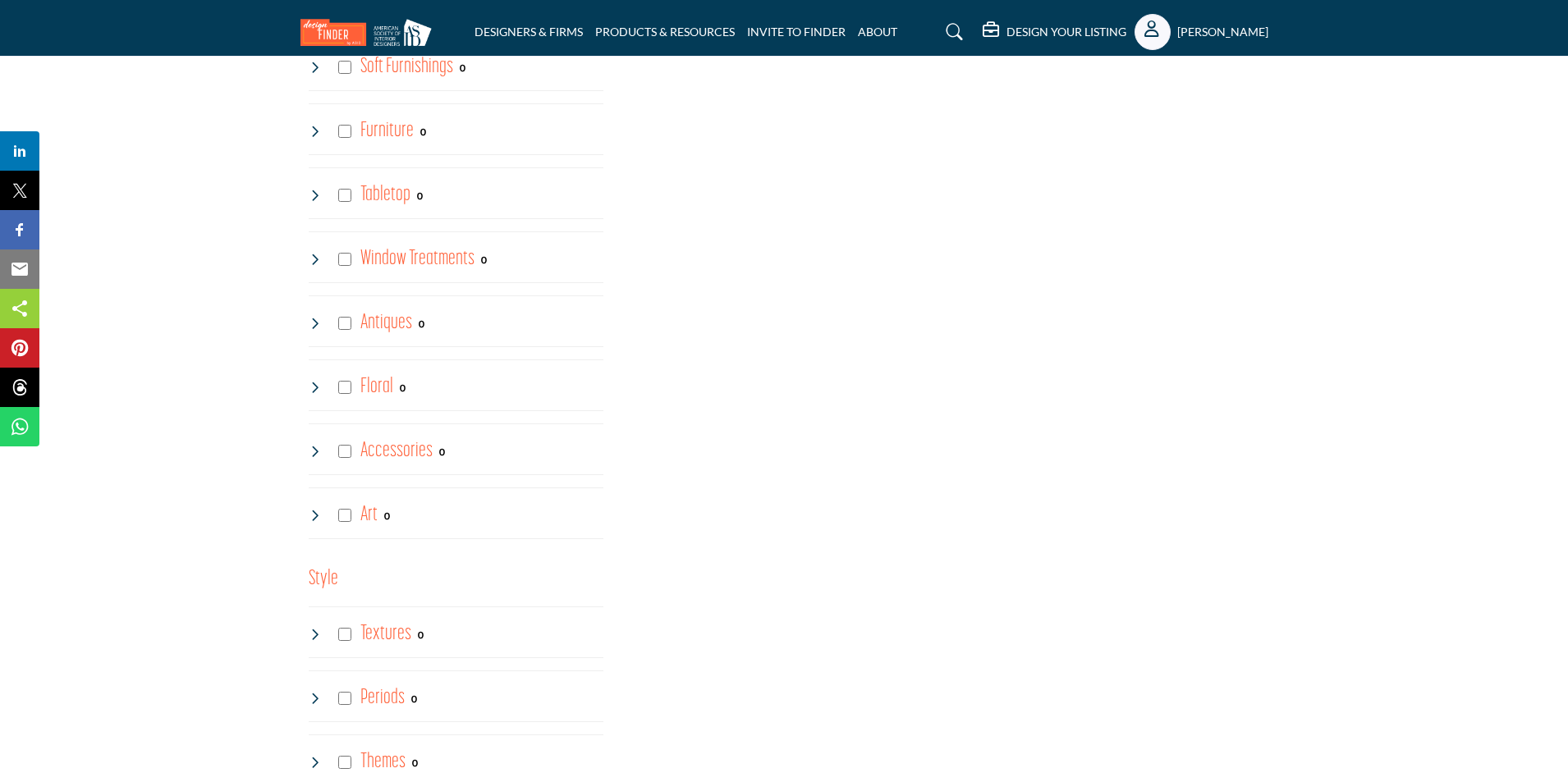
scroll to position [4269, 0]
click at [383, 445] on h4 "Accessories" at bounding box center [397, 449] width 73 height 29
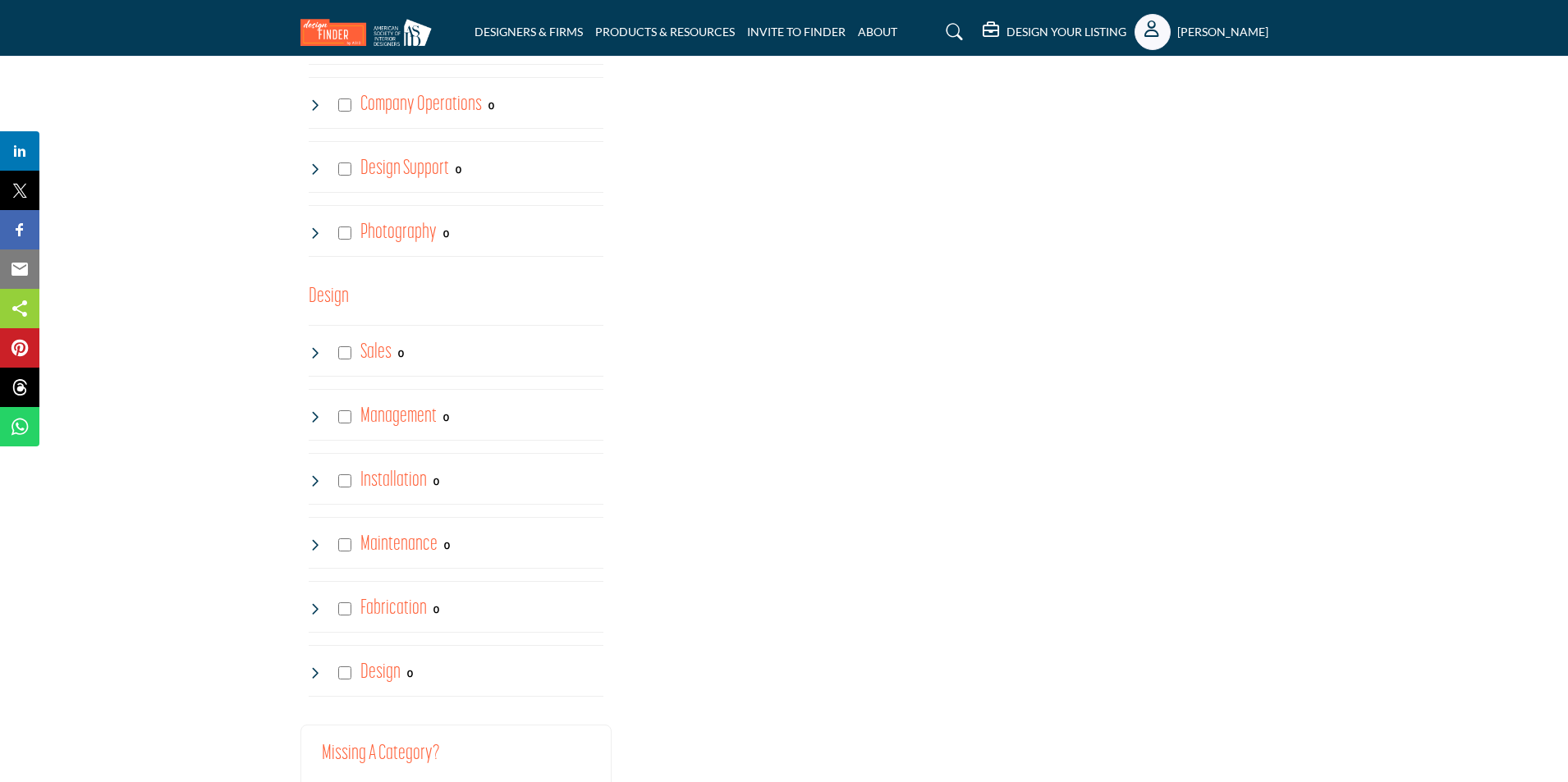
scroll to position [5664, 0]
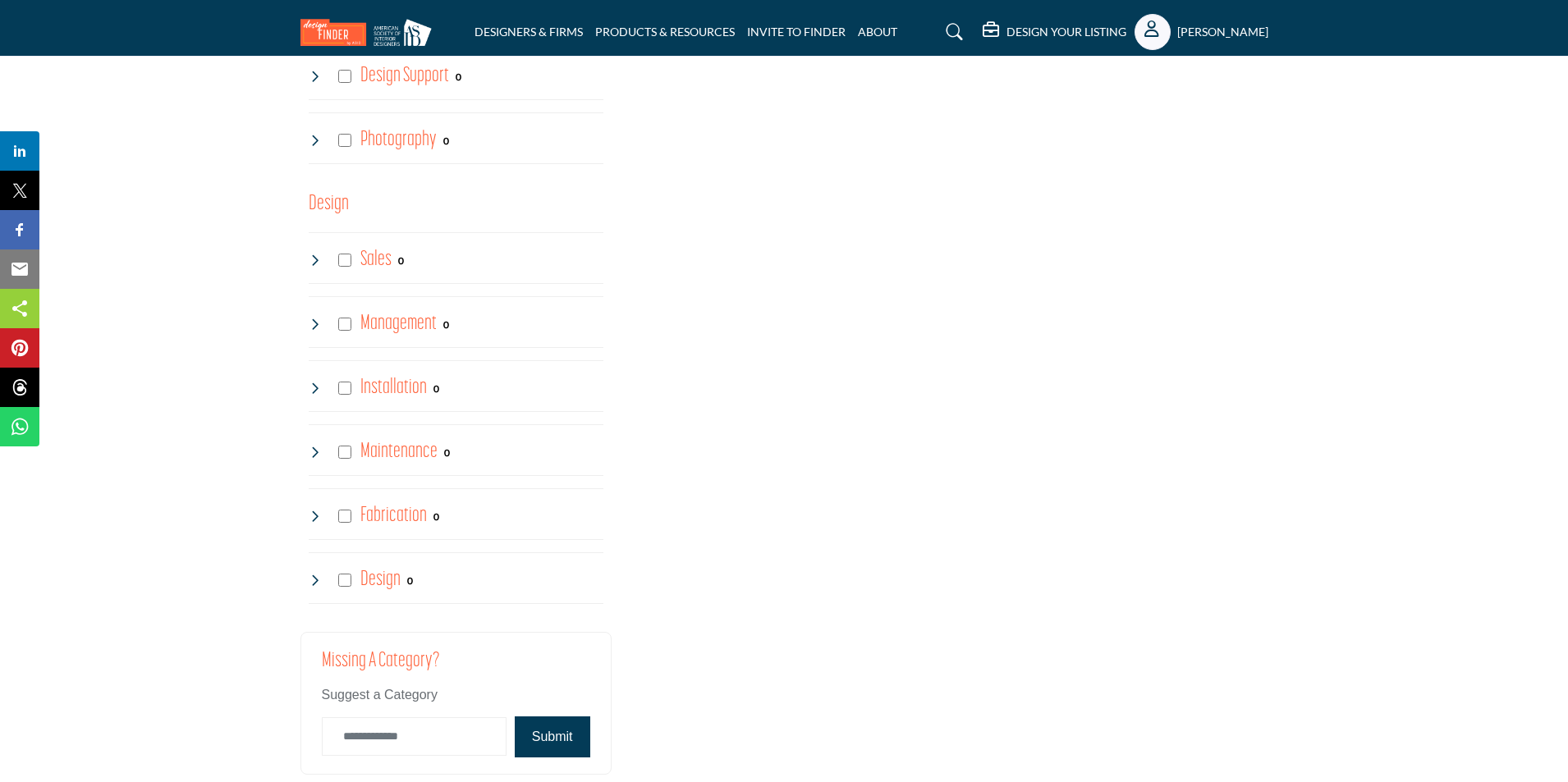
click at [393, 383] on h4 "Installation" at bounding box center [394, 388] width 67 height 29
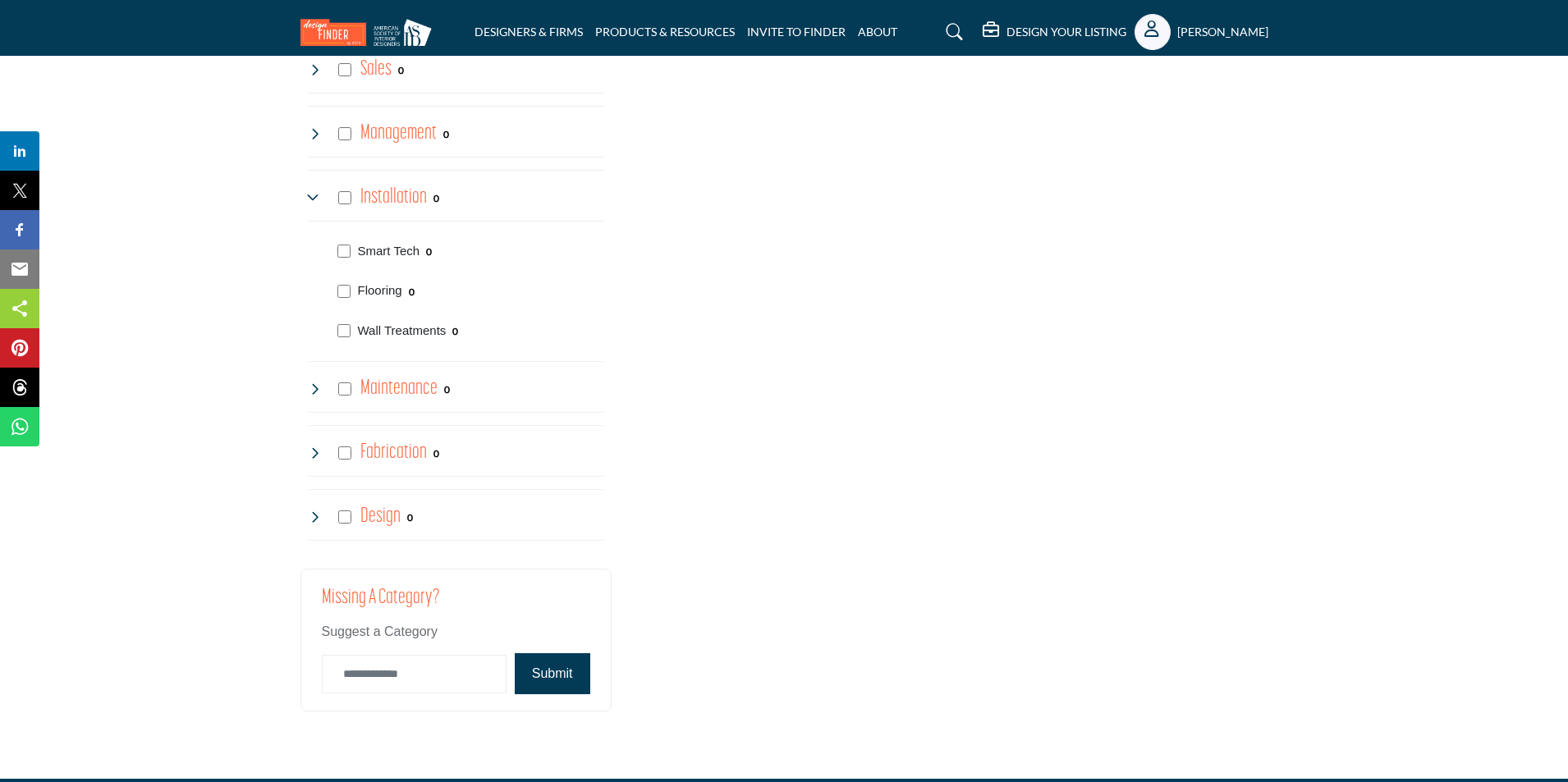
scroll to position [5910, 0]
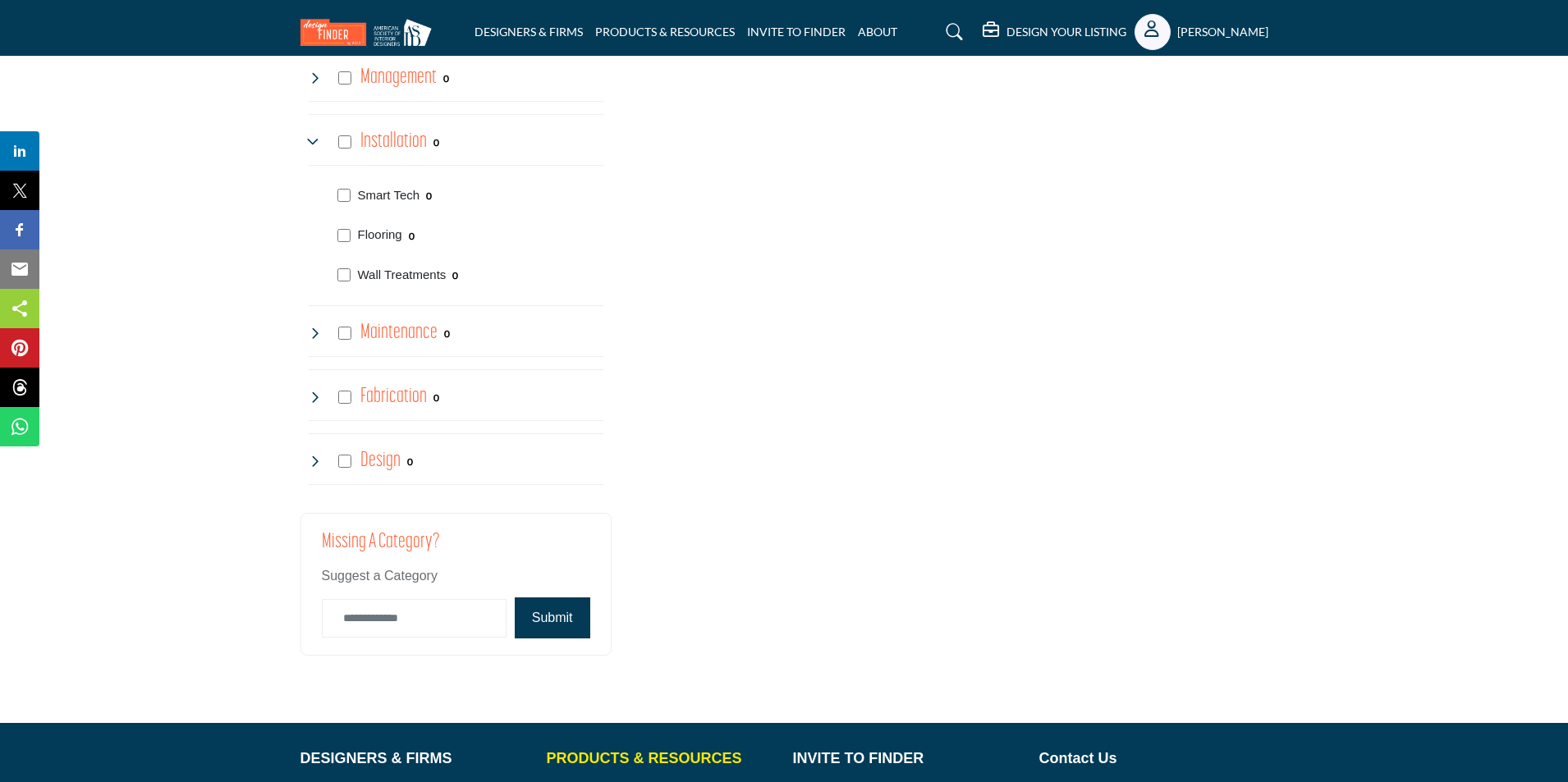
click at [637, 756] on p "PRODUCTS & RESOURCES" at bounding box center [661, 759] width 229 height 22
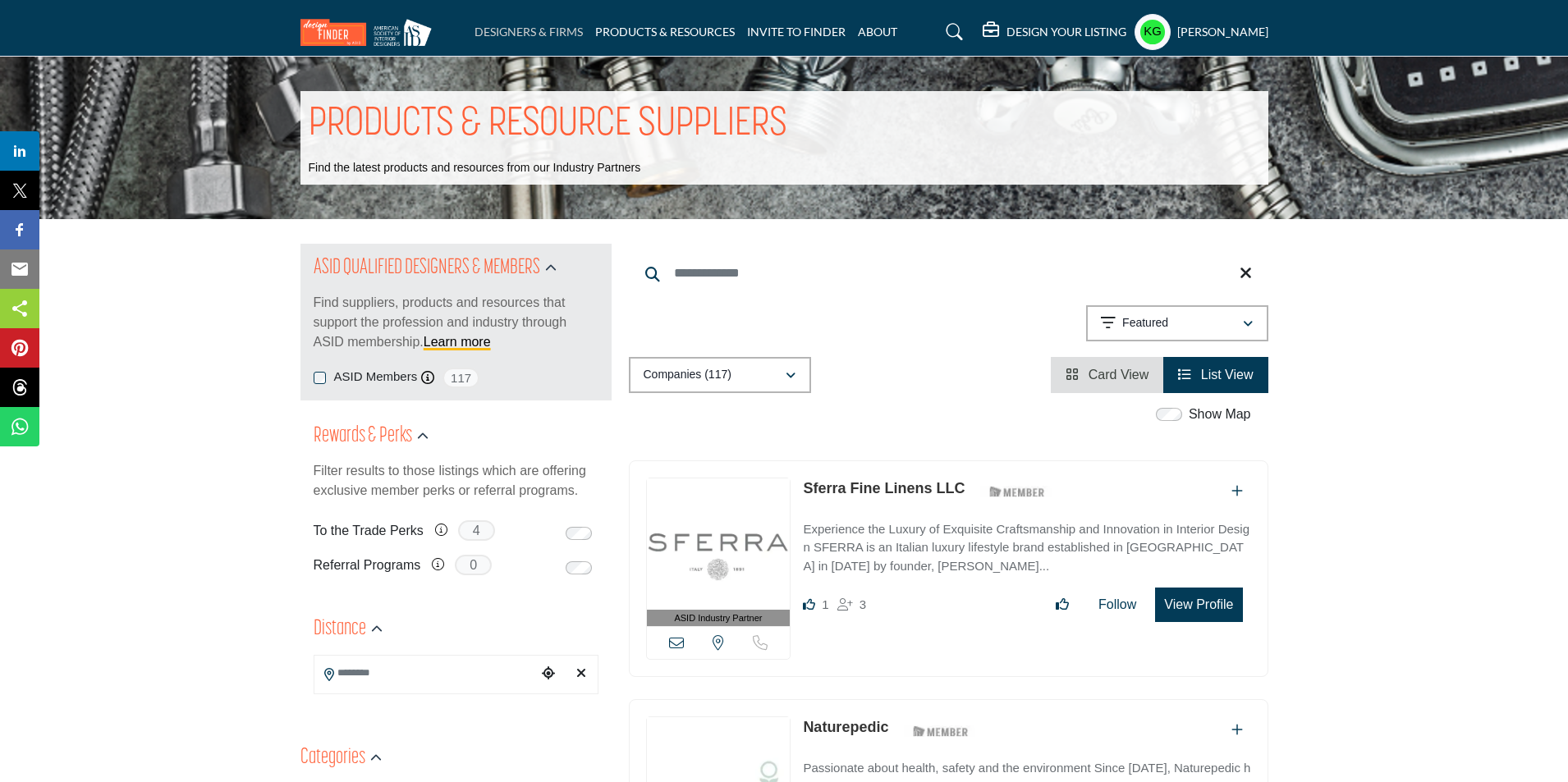
click at [538, 33] on link "DESIGNERS & FIRMS" at bounding box center [528, 31] width 109 height 14
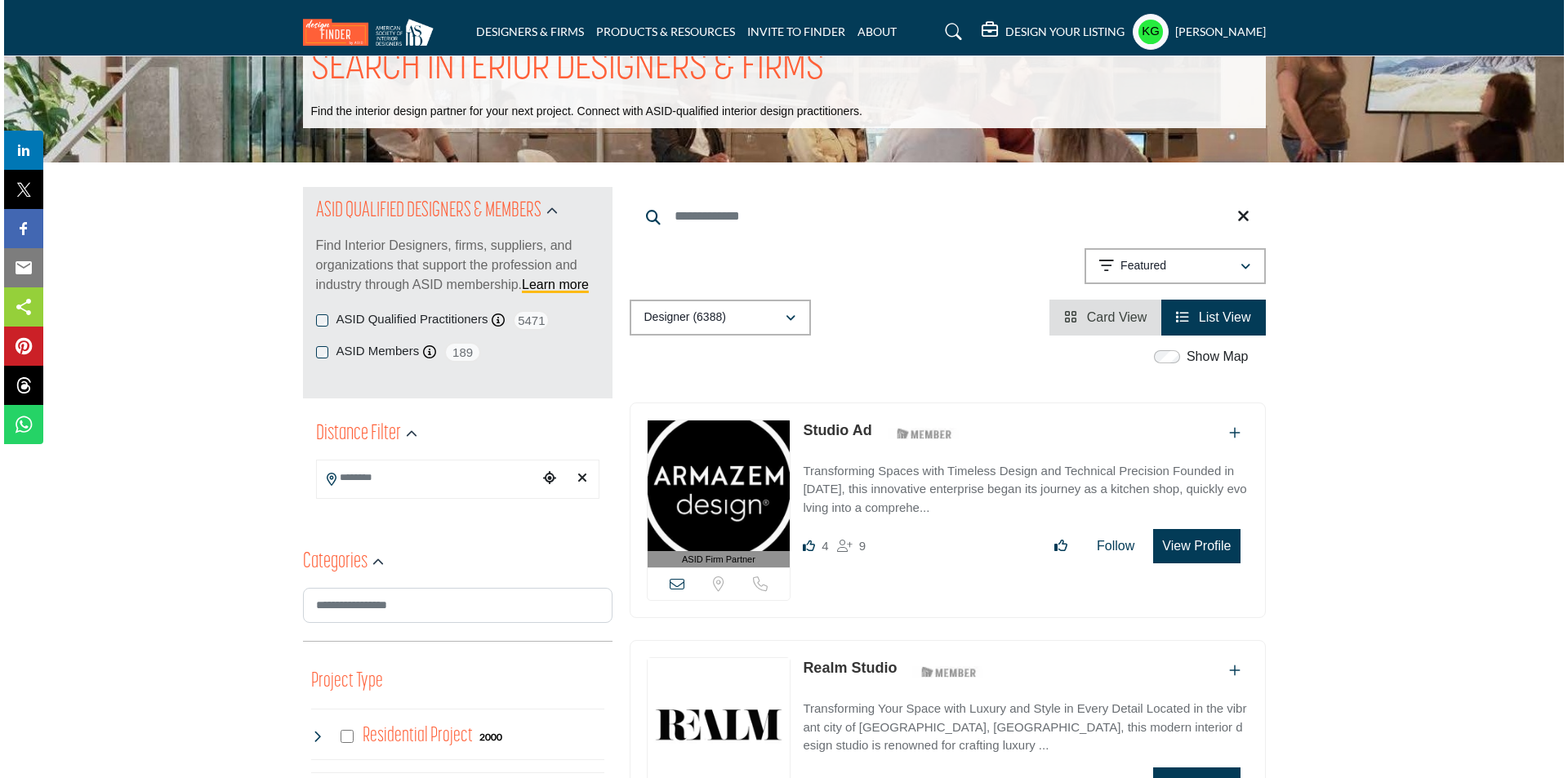
scroll to position [81, 0]
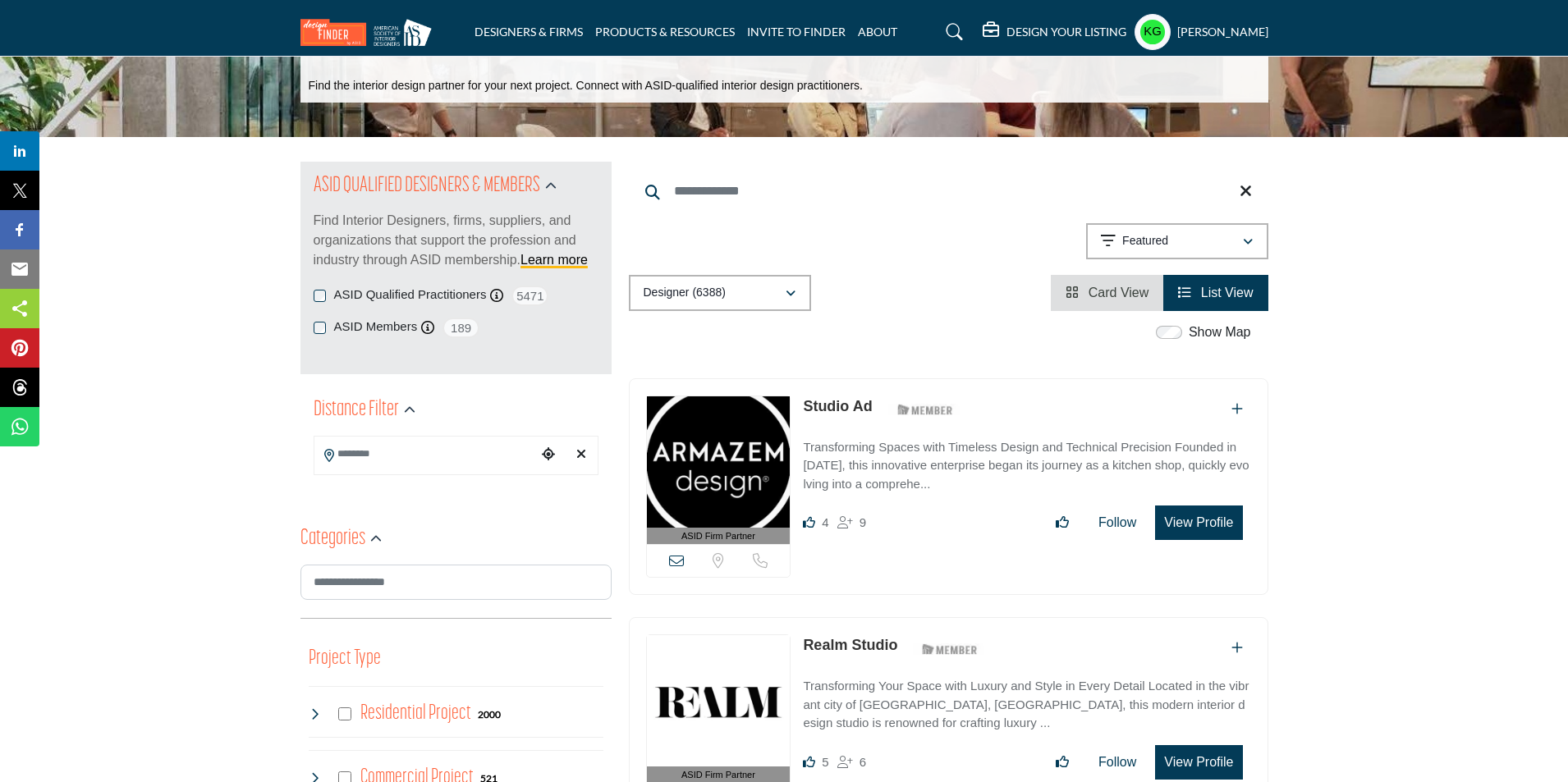
click at [1208, 519] on button "View Profile" at bounding box center [1199, 523] width 87 height 34
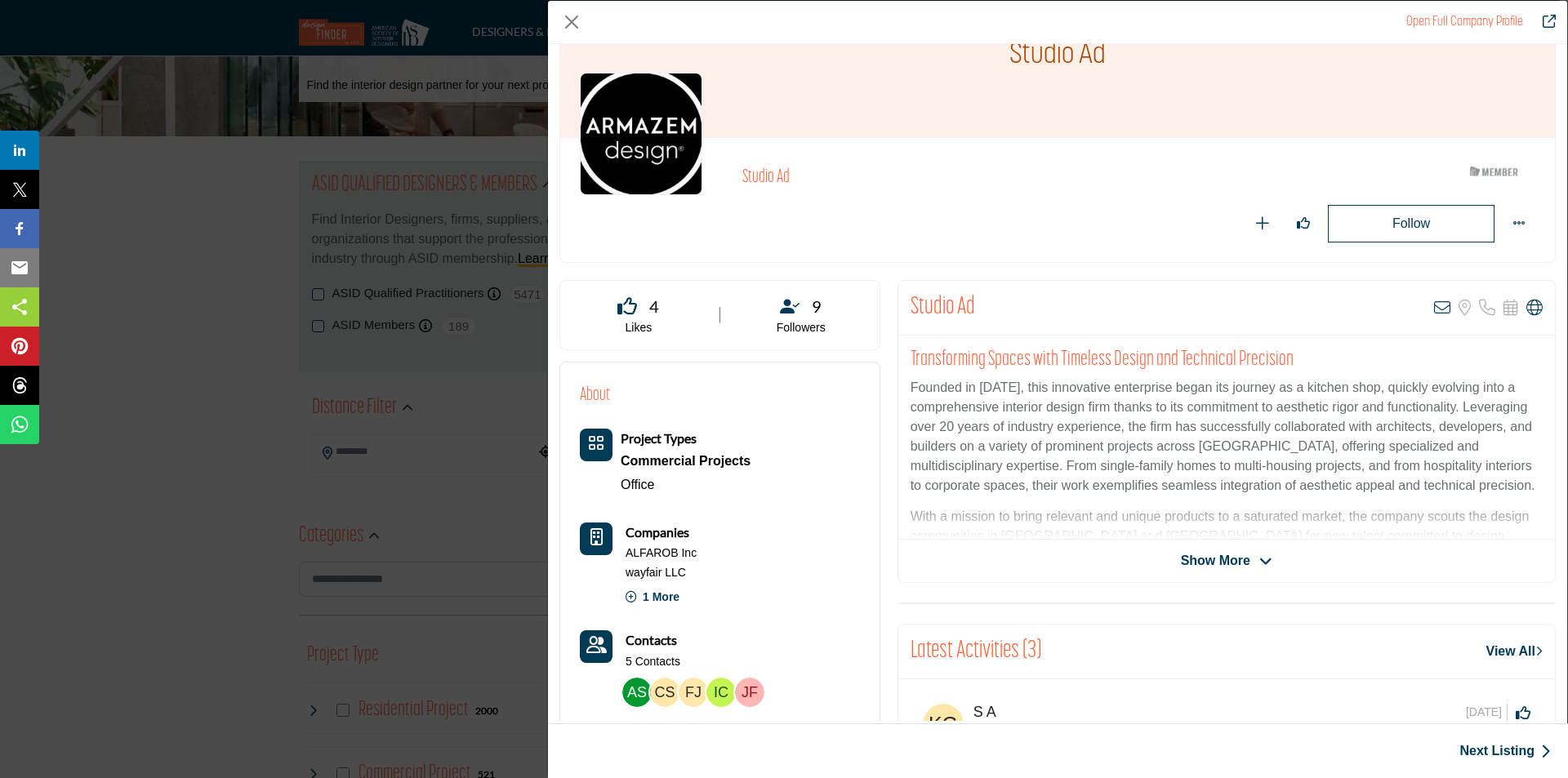
click at [1204, 562] on span "Show More" at bounding box center [1216, 561] width 69 height 19
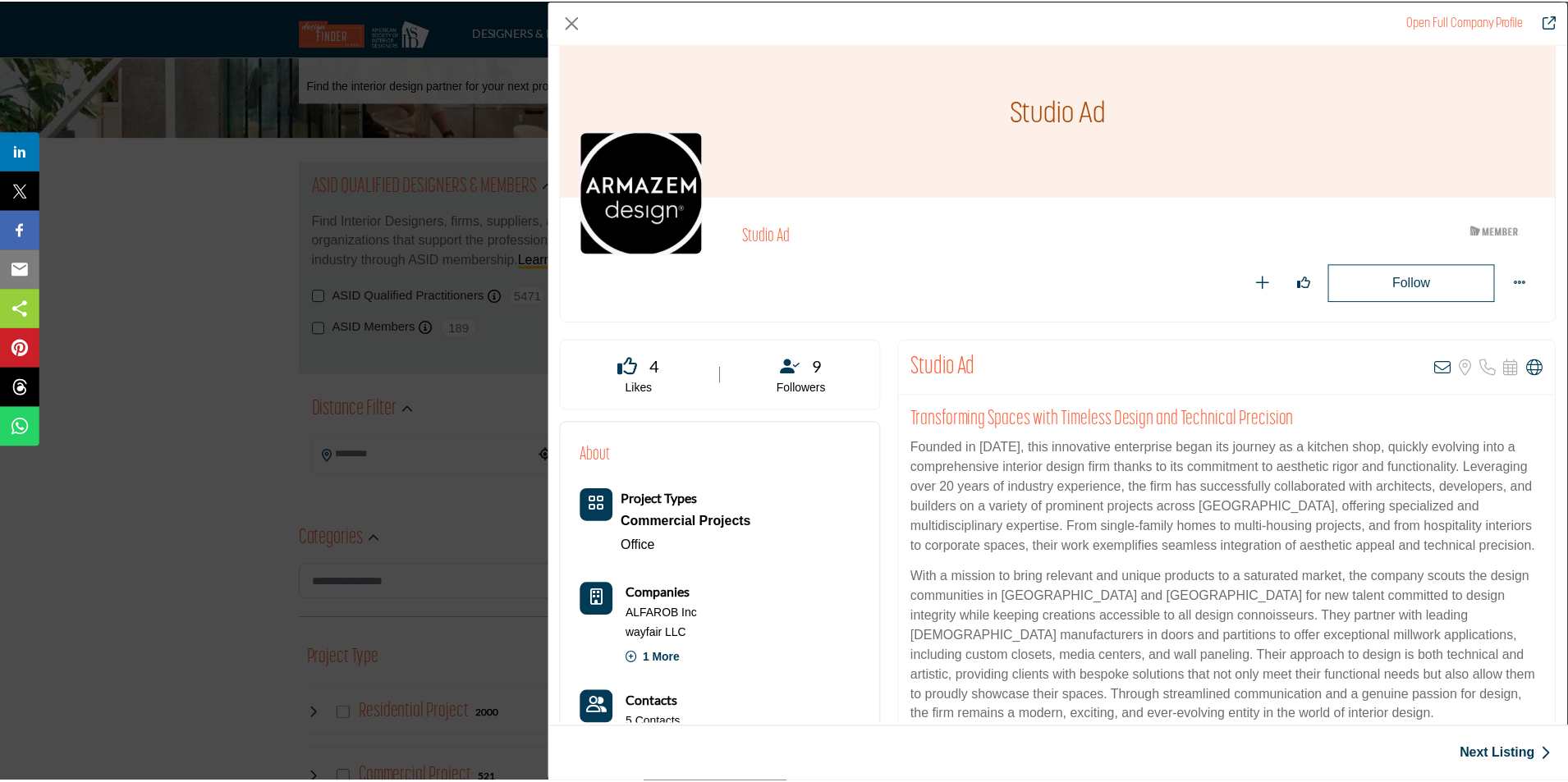
scroll to position [0, 0]
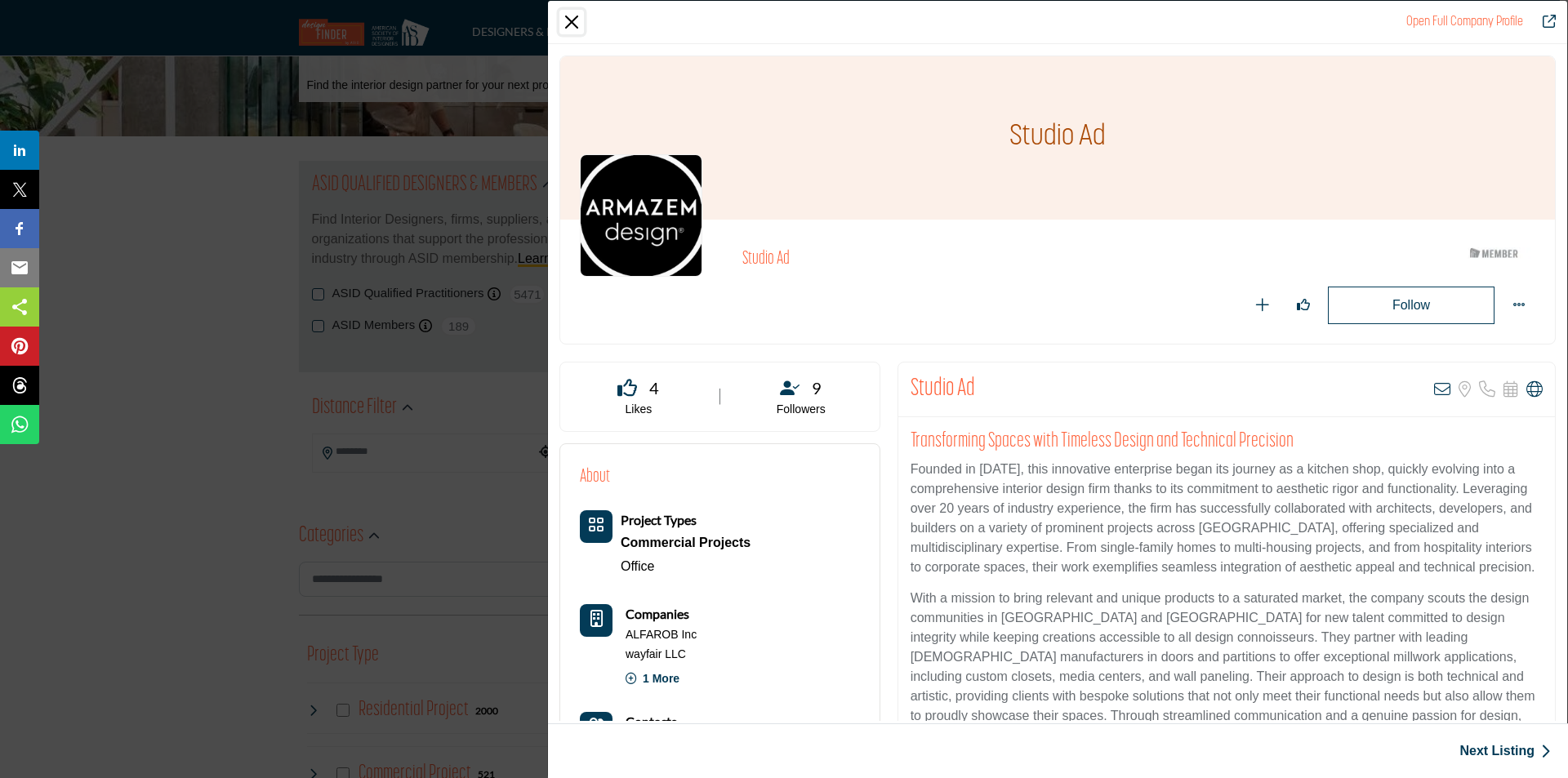
click at [567, 24] on button "Close" at bounding box center [572, 22] width 24 height 24
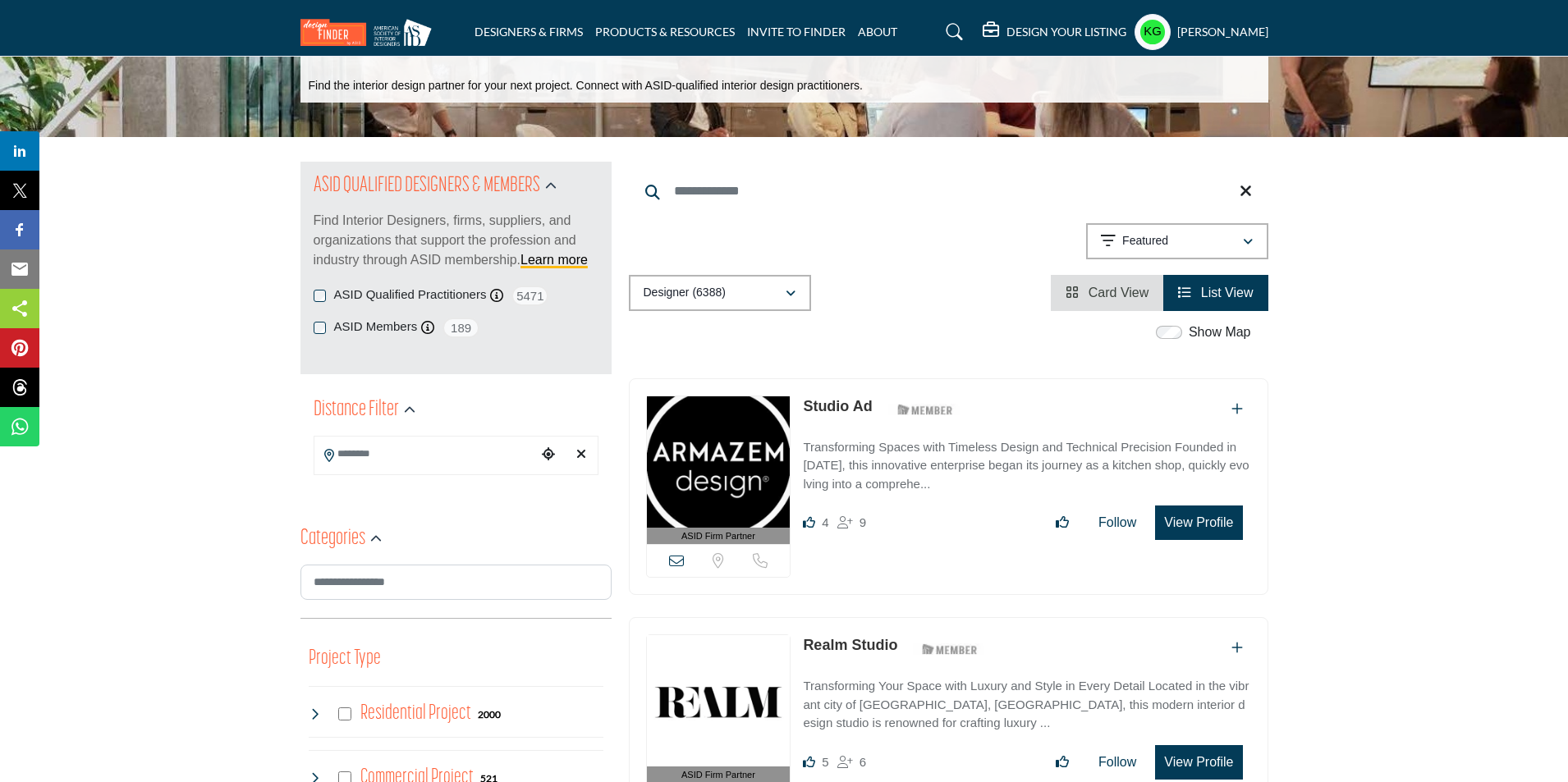
click at [1217, 296] on span "List View" at bounding box center [1228, 292] width 52 height 14
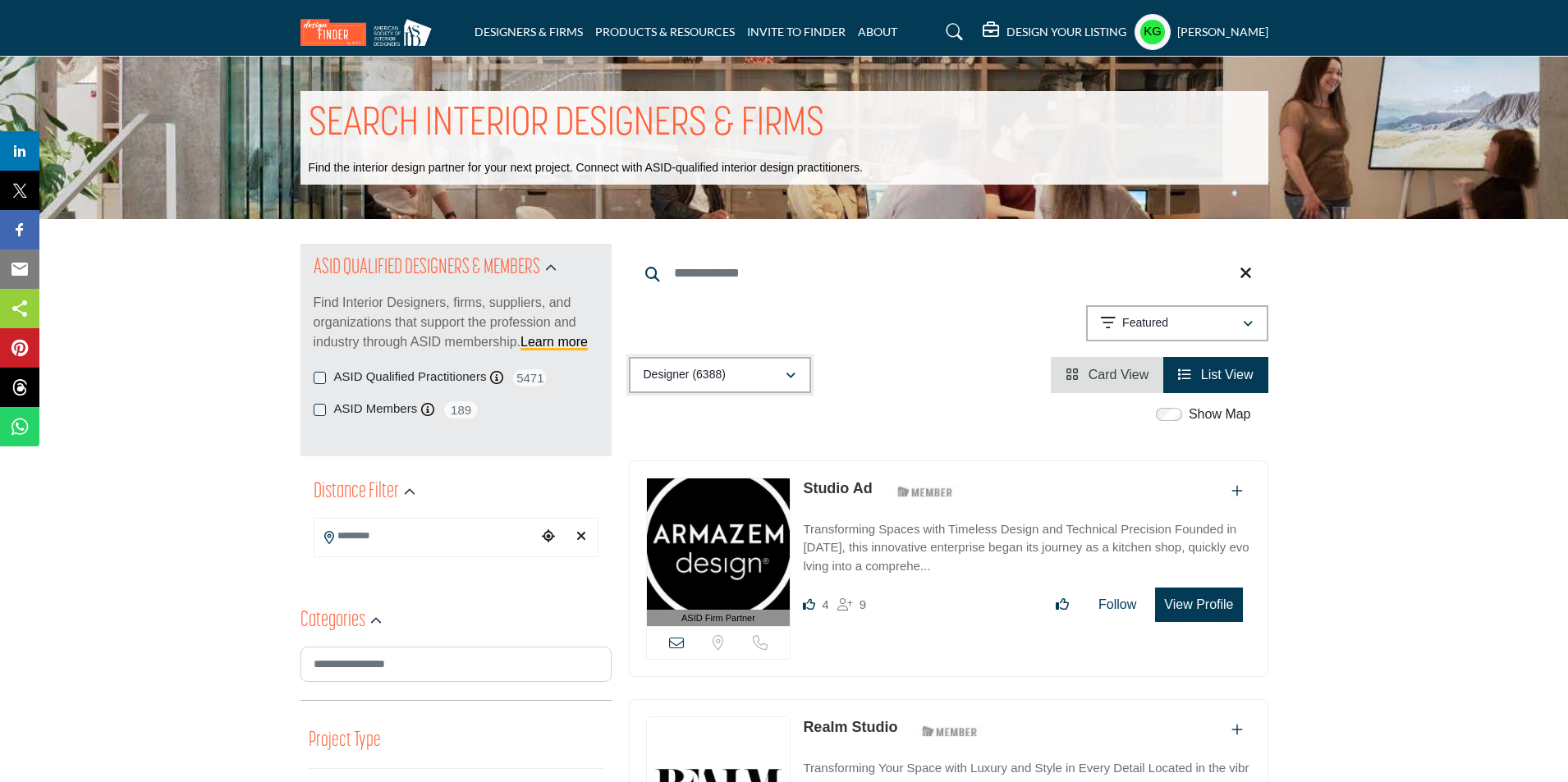
click at [791, 372] on icon "button" at bounding box center [791, 376] width 10 height 11
click at [916, 316] on div "Showing 21 results out of 6388 Featured" at bounding box center [949, 325] width 640 height 42
click at [1243, 324] on icon "button" at bounding box center [1248, 325] width 10 height 11
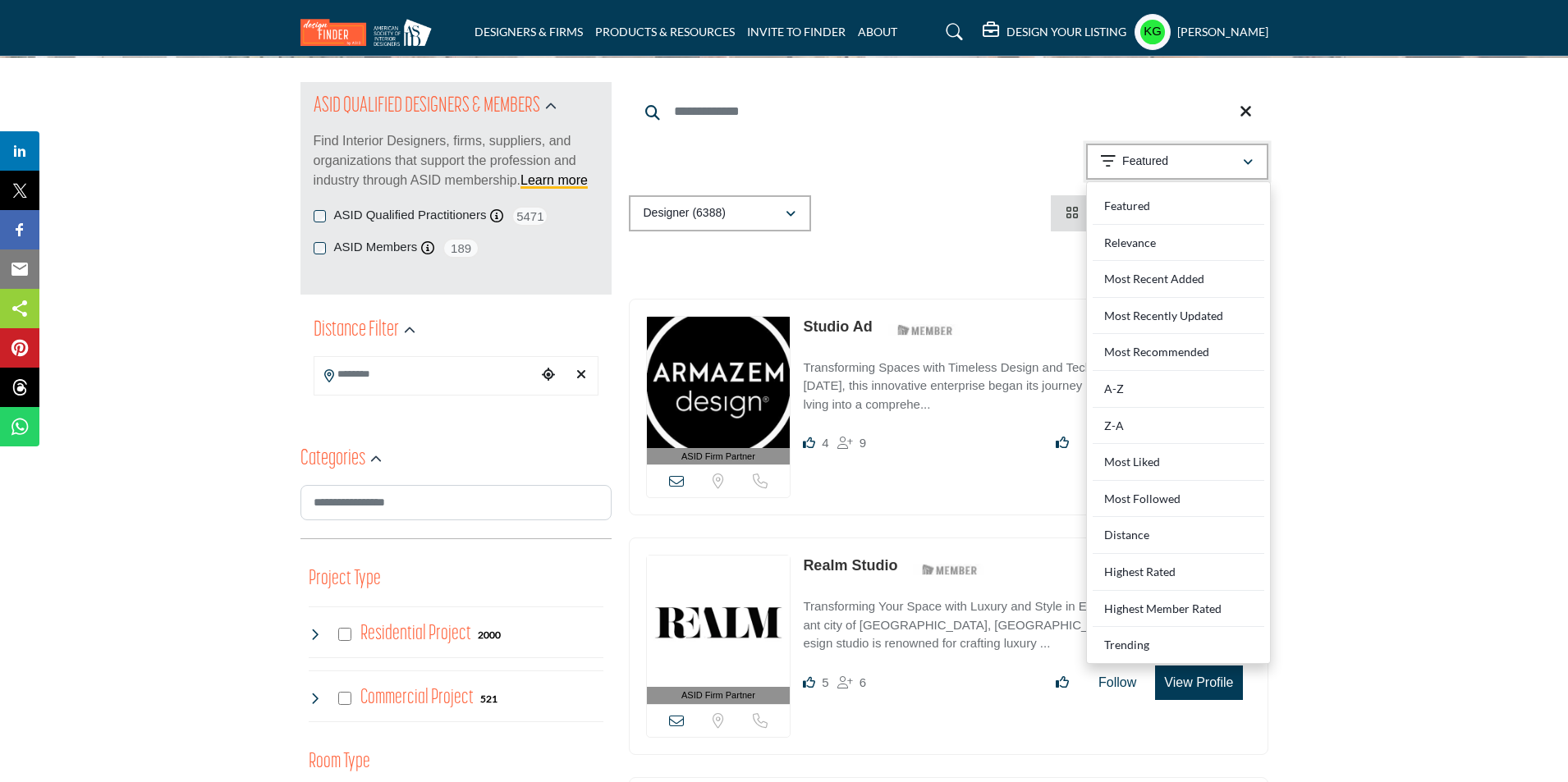
scroll to position [165, 0]
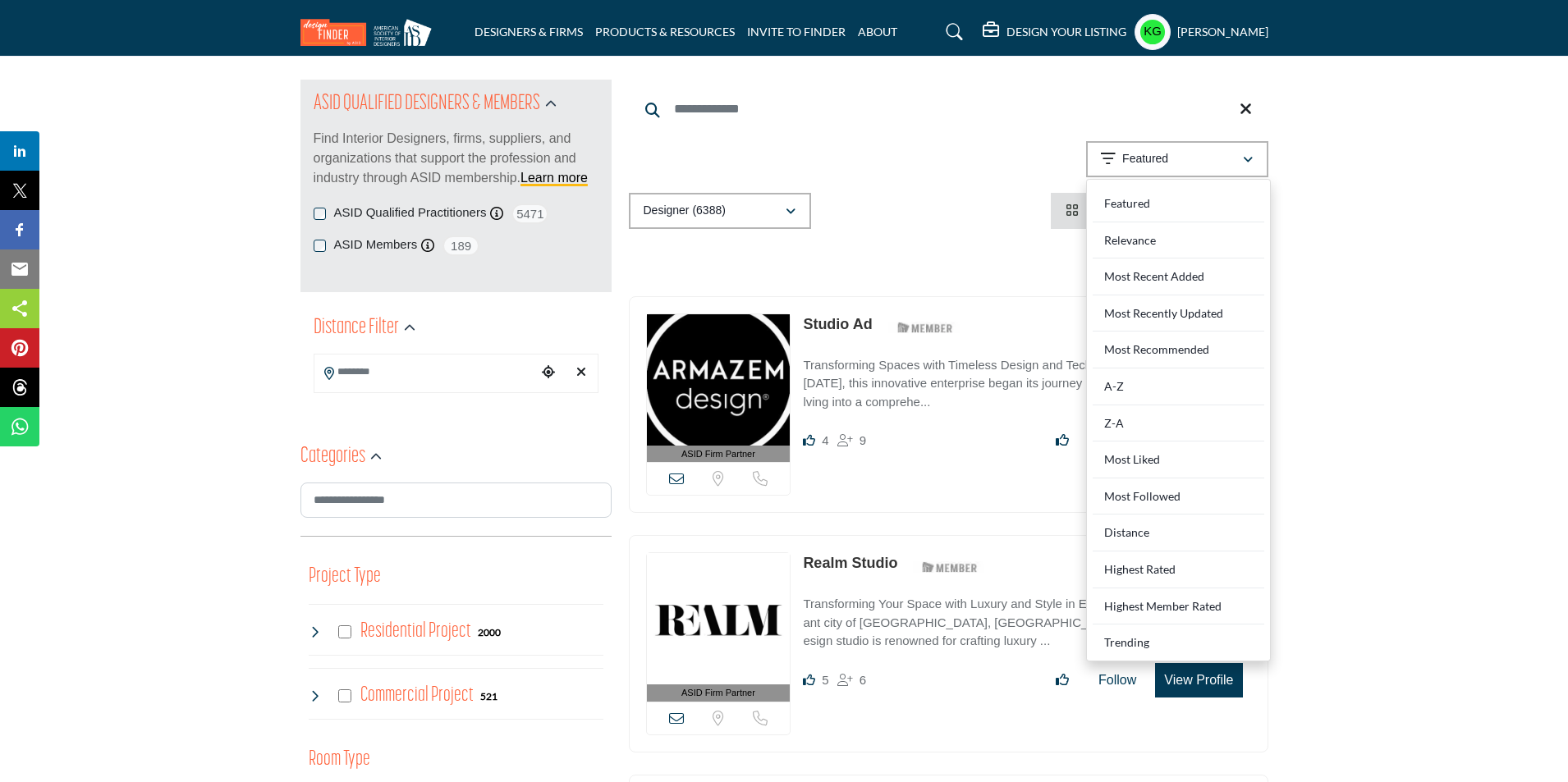
drag, startPoint x: 1117, startPoint y: 386, endPoint x: 1129, endPoint y: 386, distance: 12.0
click at [1118, 386] on div "A-Z" at bounding box center [1178, 387] width 172 height 37
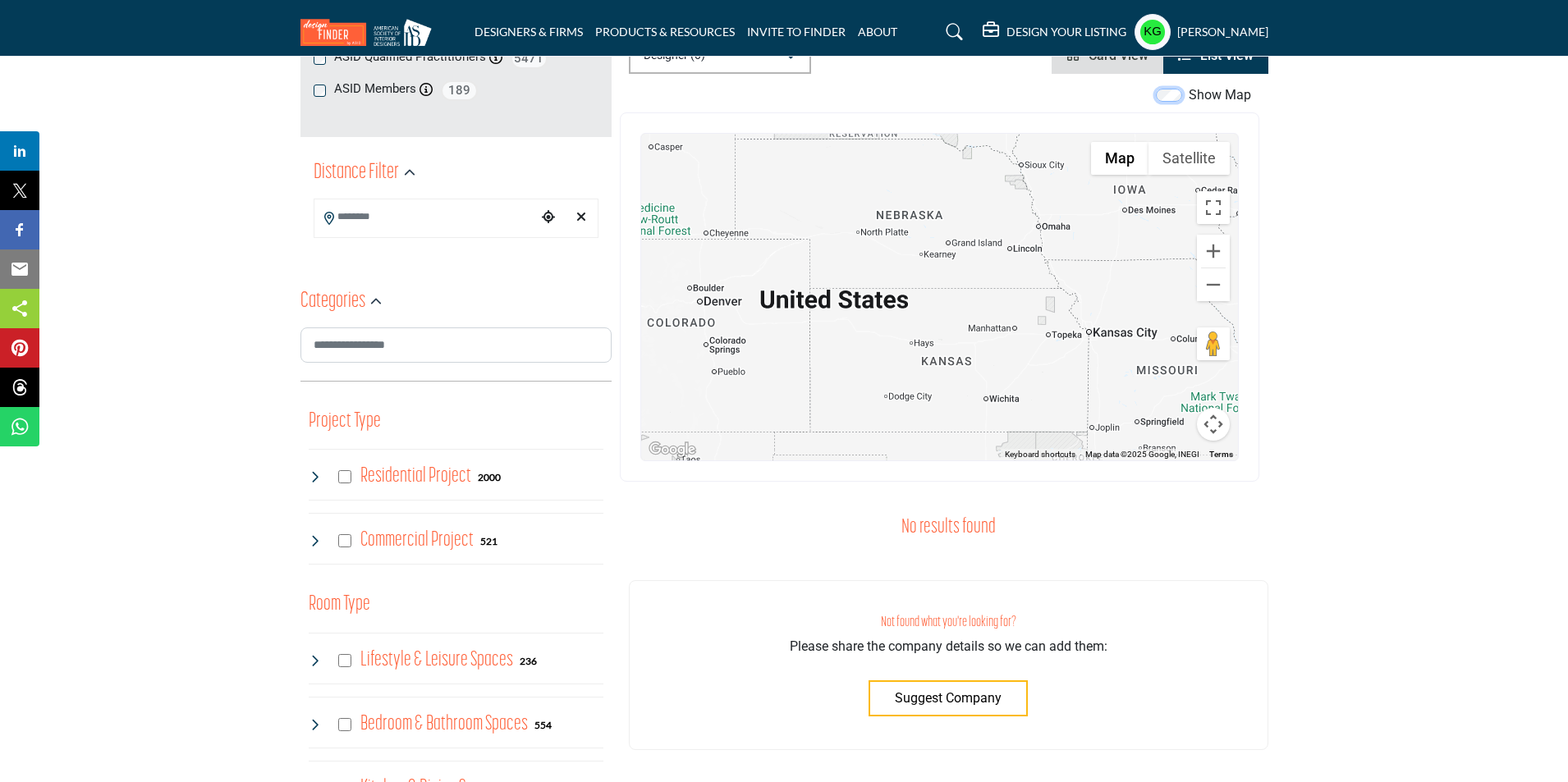
scroll to position [328, 0]
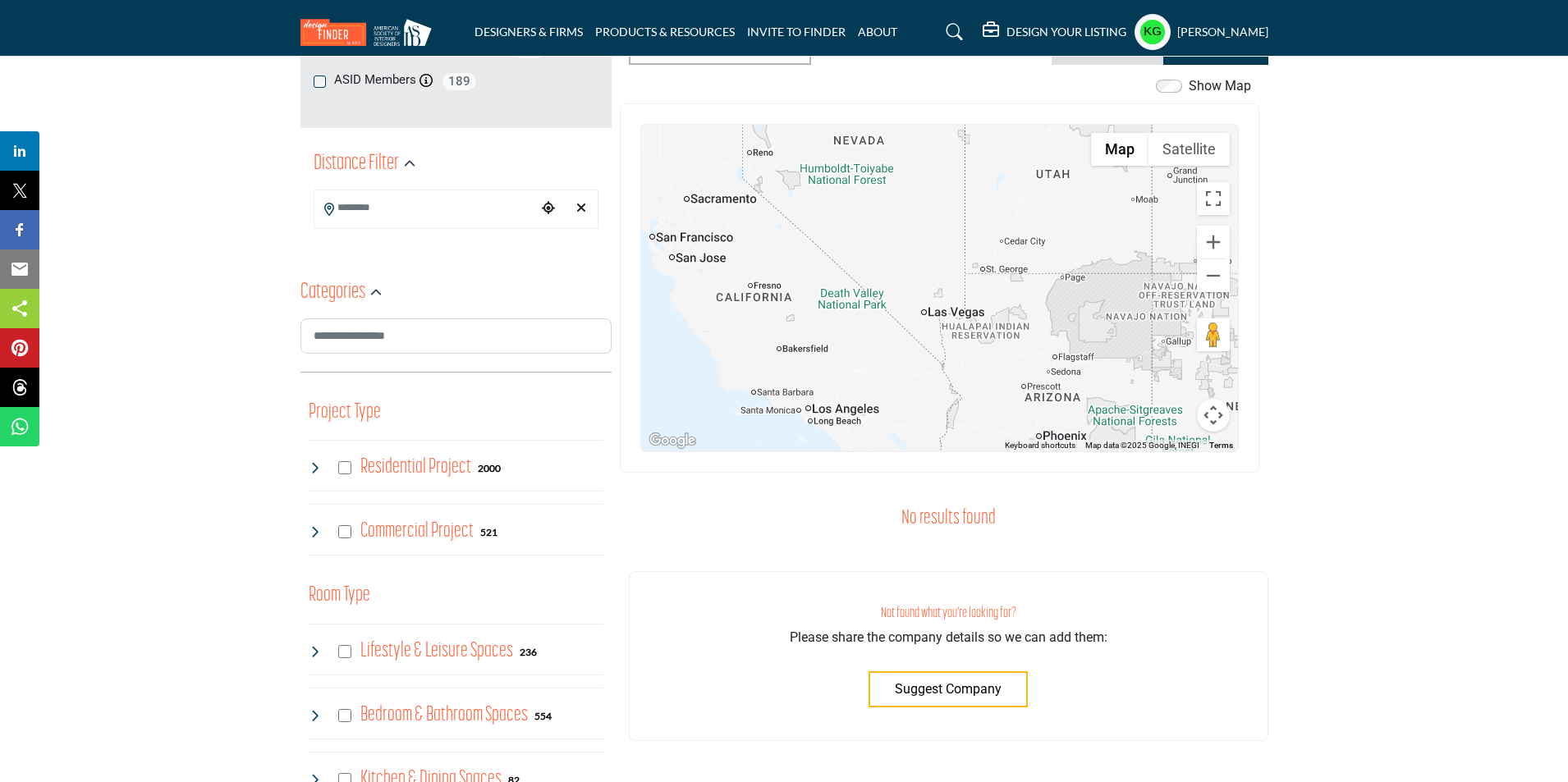
drag, startPoint x: 694, startPoint y: 327, endPoint x: 1299, endPoint y: 178, distance: 623.1
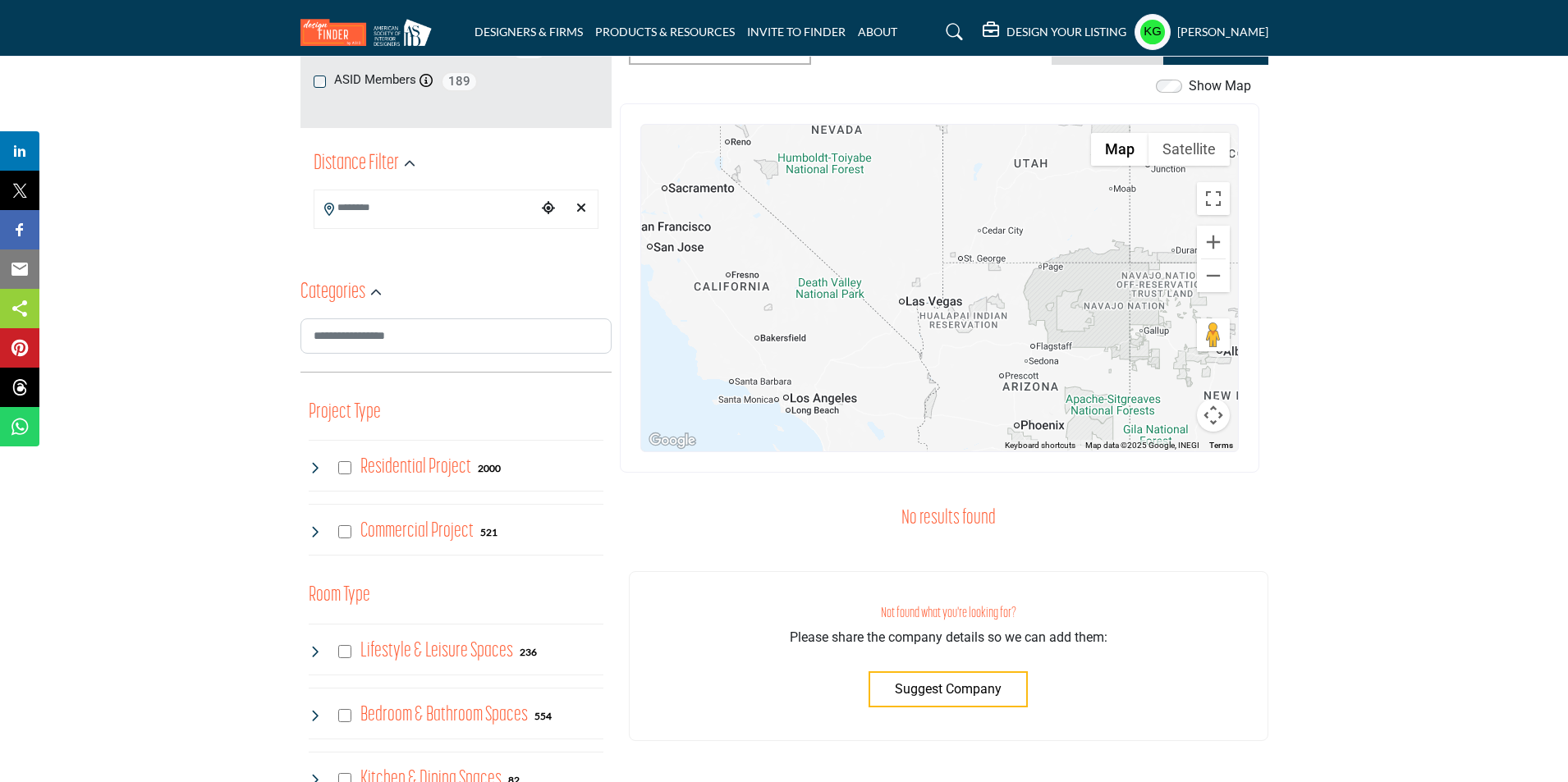
drag, startPoint x: 946, startPoint y: 377, endPoint x: 925, endPoint y: 362, distance: 25.8
click at [925, 362] on div at bounding box center [939, 287] width 597 height 326
click at [840, 407] on div at bounding box center [939, 287] width 597 height 326
click at [848, 398] on div at bounding box center [939, 287] width 597 height 326
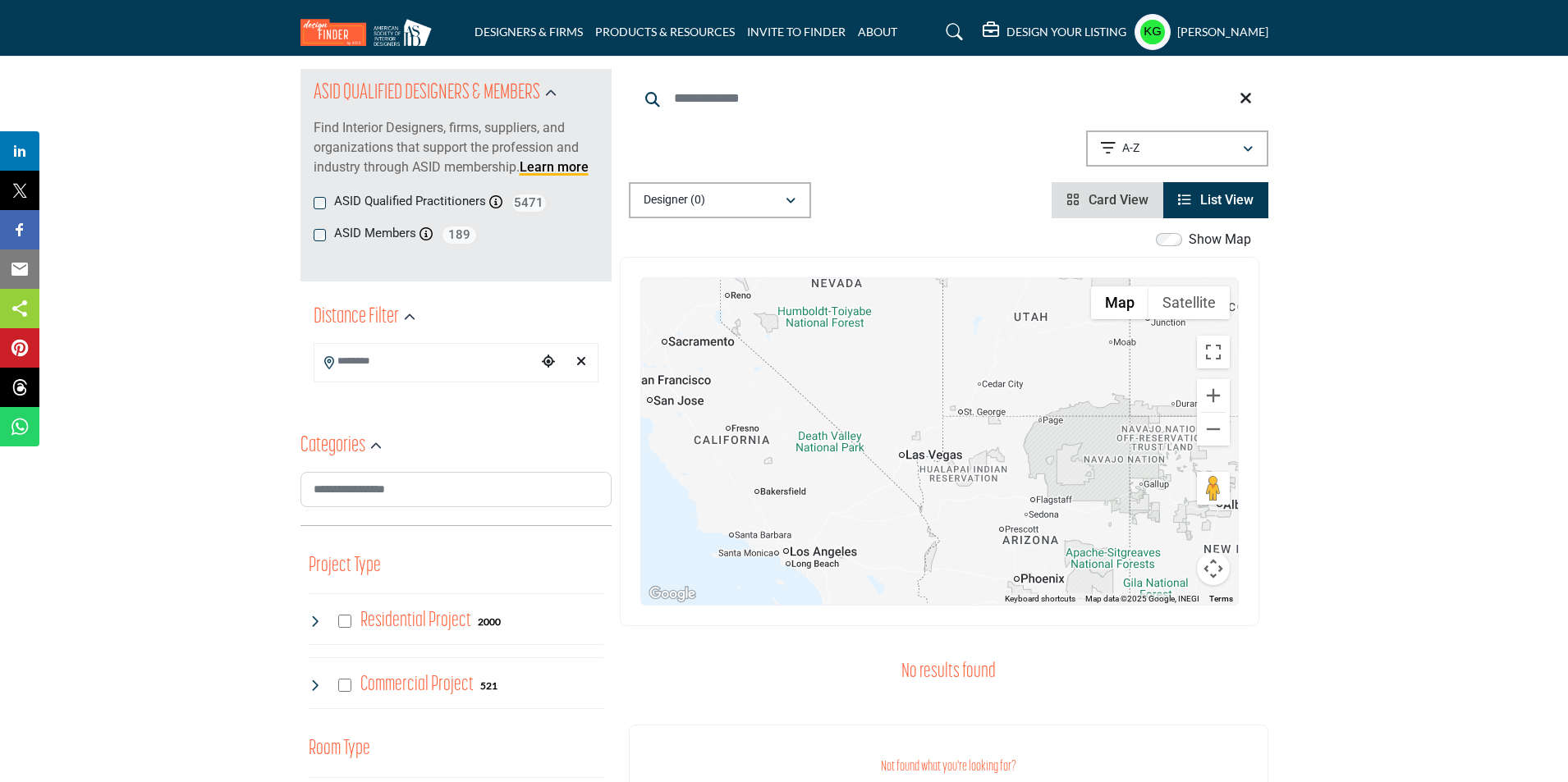
scroll to position [0, 0]
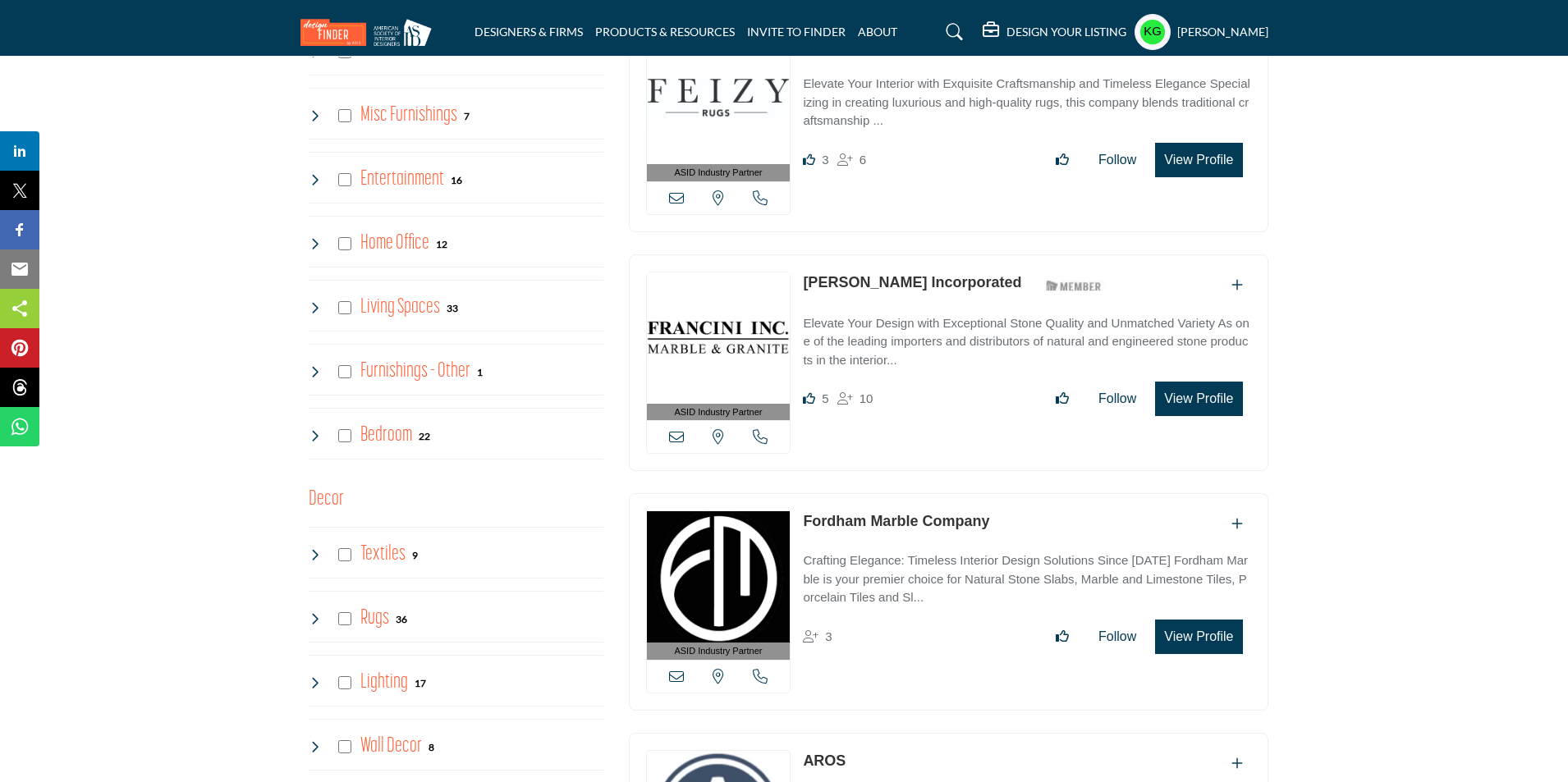
scroll to position [1724, 0]
